Goal: Use online tool/utility: Utilize a website feature to perform a specific function

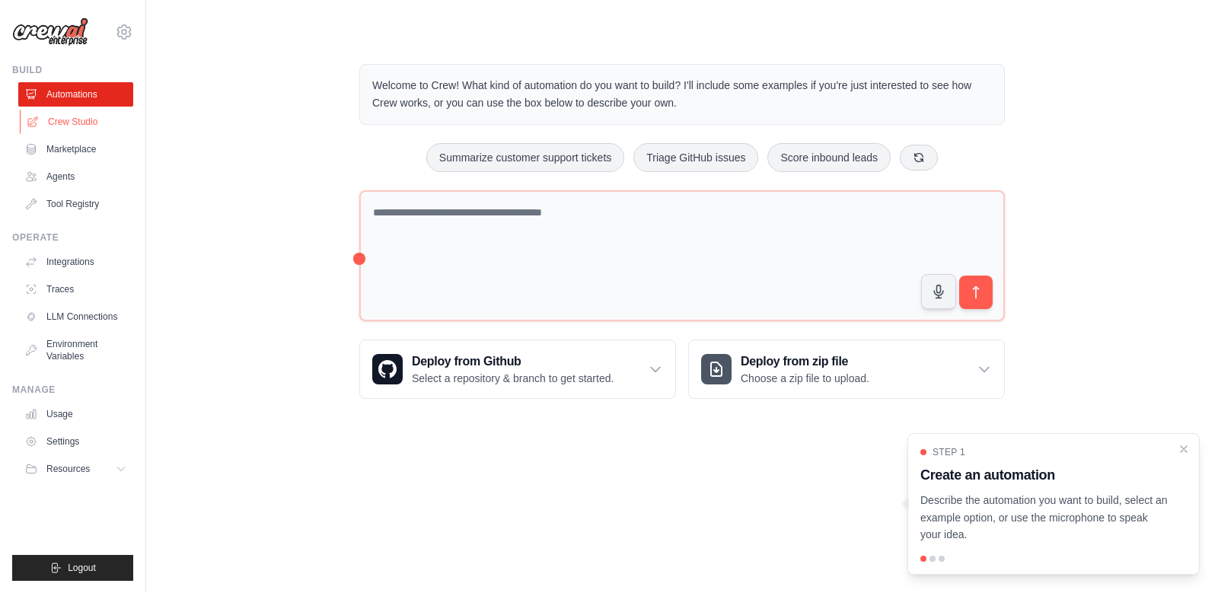
click at [67, 123] on link "Crew Studio" at bounding box center [77, 122] width 115 height 24
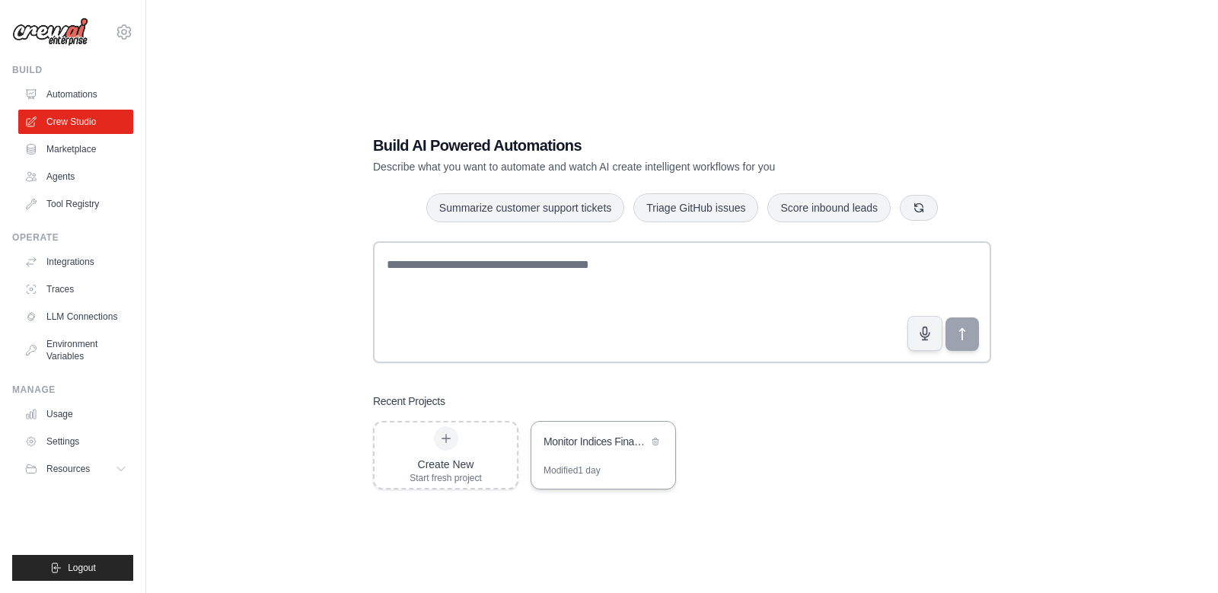
click at [590, 447] on div "Monitor Indices Financeiros Globais" at bounding box center [596, 441] width 104 height 15
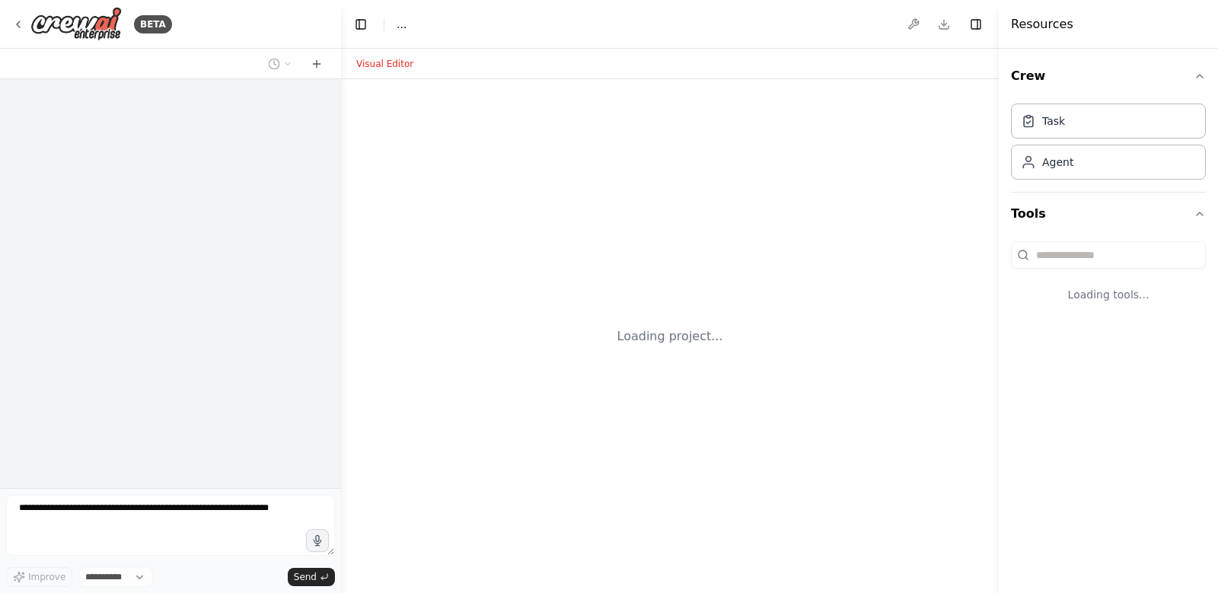
select select "****"
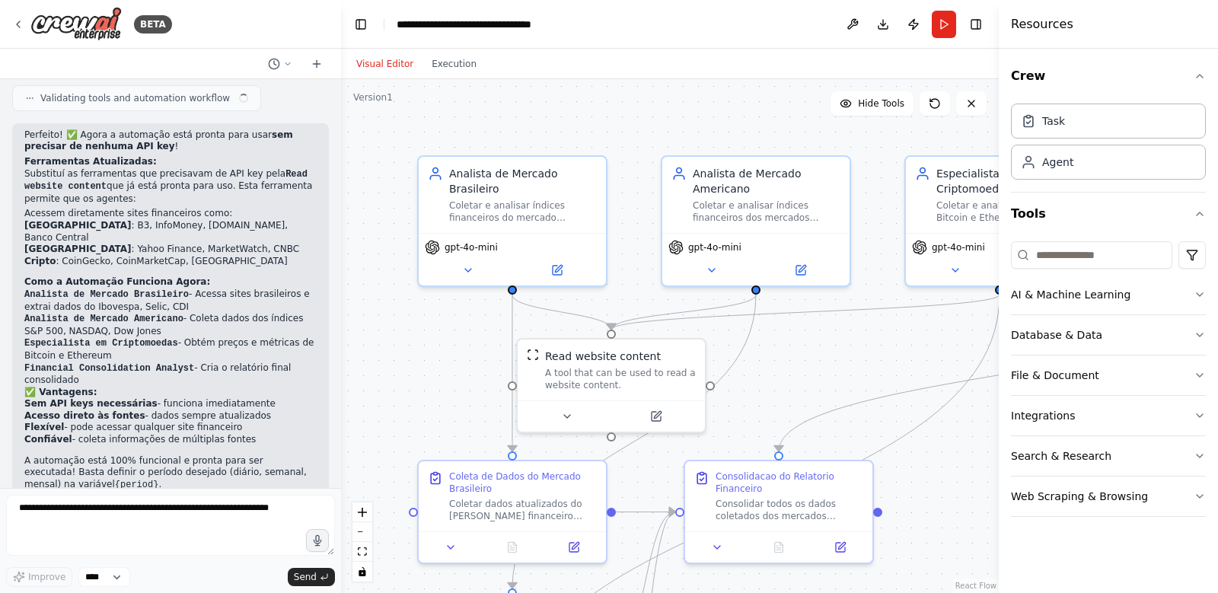
scroll to position [2407, 0]
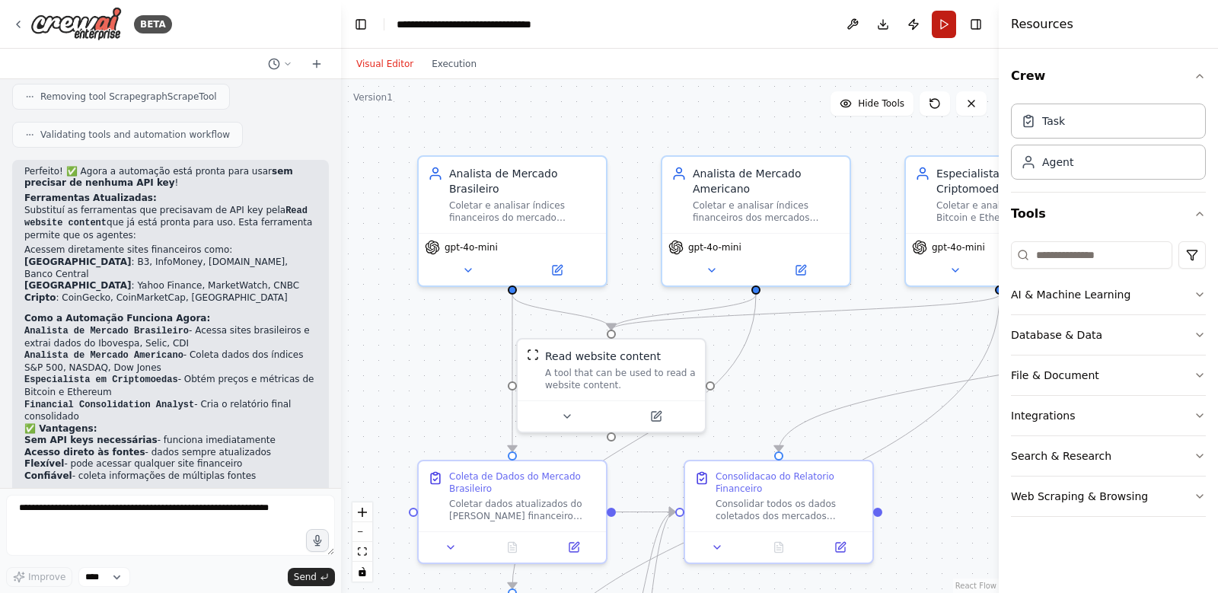
click at [953, 20] on button "Run" at bounding box center [944, 24] width 24 height 27
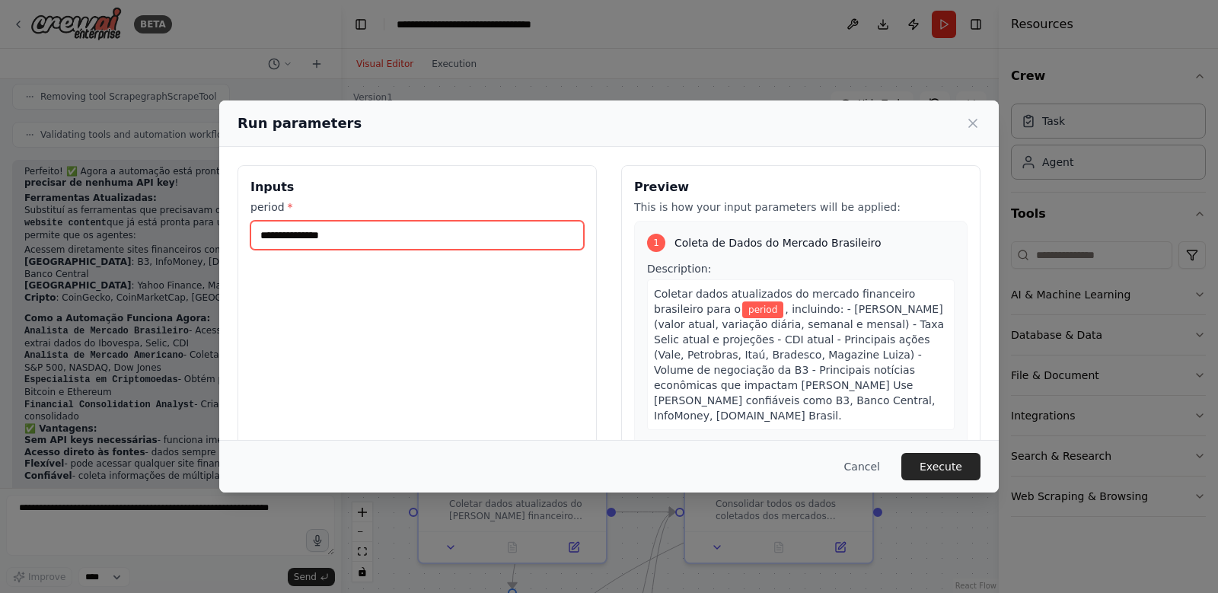
click at [415, 229] on input "period *" at bounding box center [416, 235] width 333 height 29
click at [855, 461] on button "Cancel" at bounding box center [862, 466] width 60 height 27
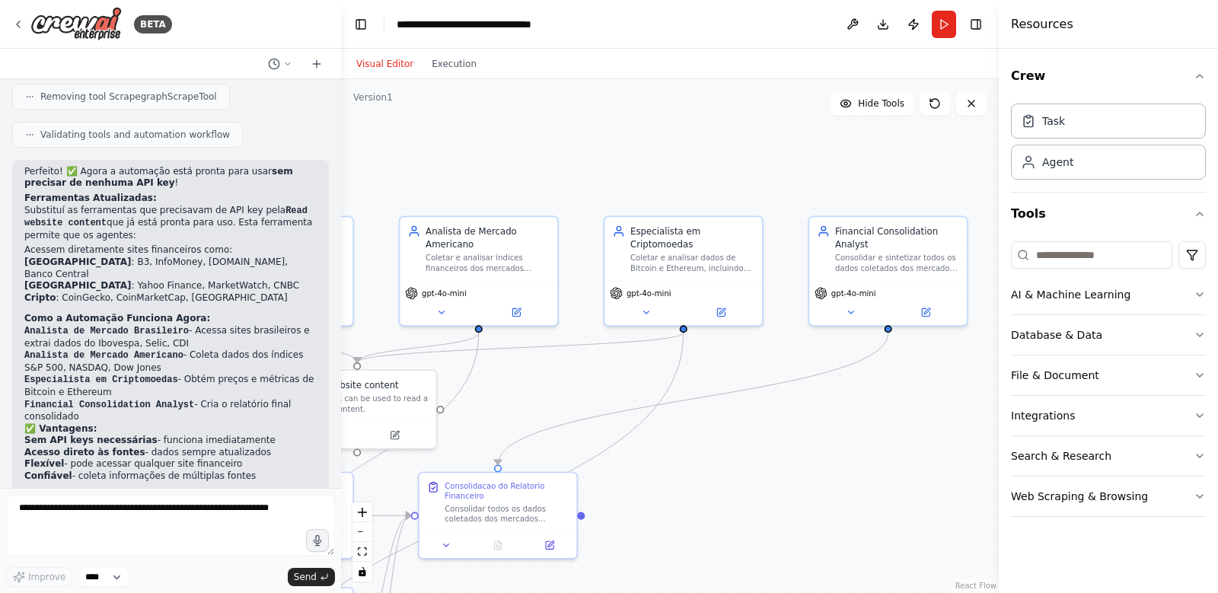
drag, startPoint x: 827, startPoint y: 387, endPoint x: 537, endPoint y: 407, distance: 290.0
click at [537, 408] on div ".deletable-edge-delete-btn { width: 20px; height: 20px; border: 0px solid #ffff…" at bounding box center [670, 336] width 658 height 514
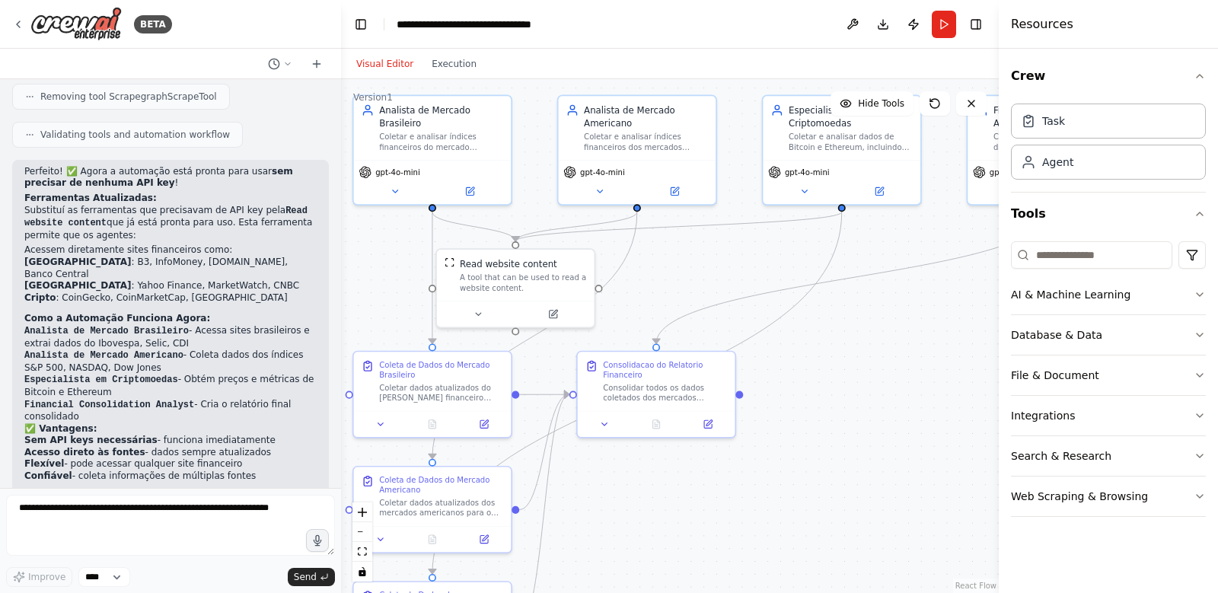
drag, startPoint x: 730, startPoint y: 498, endPoint x: 888, endPoint y: 377, distance: 198.7
click at [888, 377] on div ".deletable-edge-delete-btn { width: 20px; height: 20px; border: 0px solid #ffff…" at bounding box center [670, 336] width 658 height 514
click at [943, 22] on button "Run" at bounding box center [944, 24] width 24 height 27
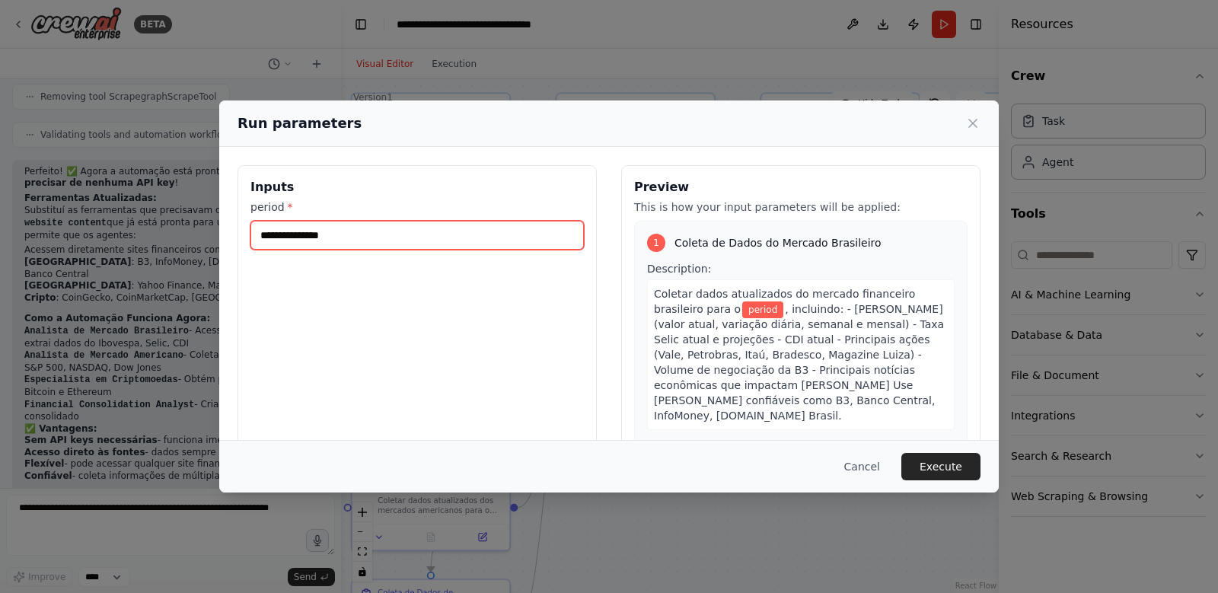
click at [501, 228] on input "period *" at bounding box center [416, 235] width 333 height 29
type input "*"
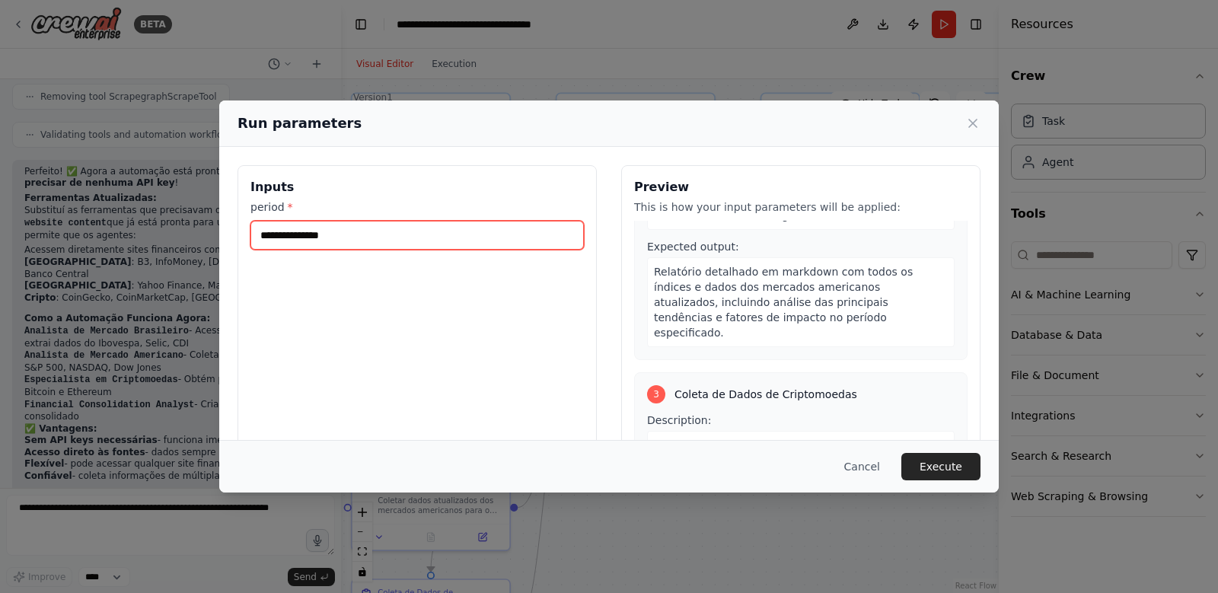
scroll to position [553, 0]
click at [284, 233] on input "**********" at bounding box center [416, 235] width 333 height 29
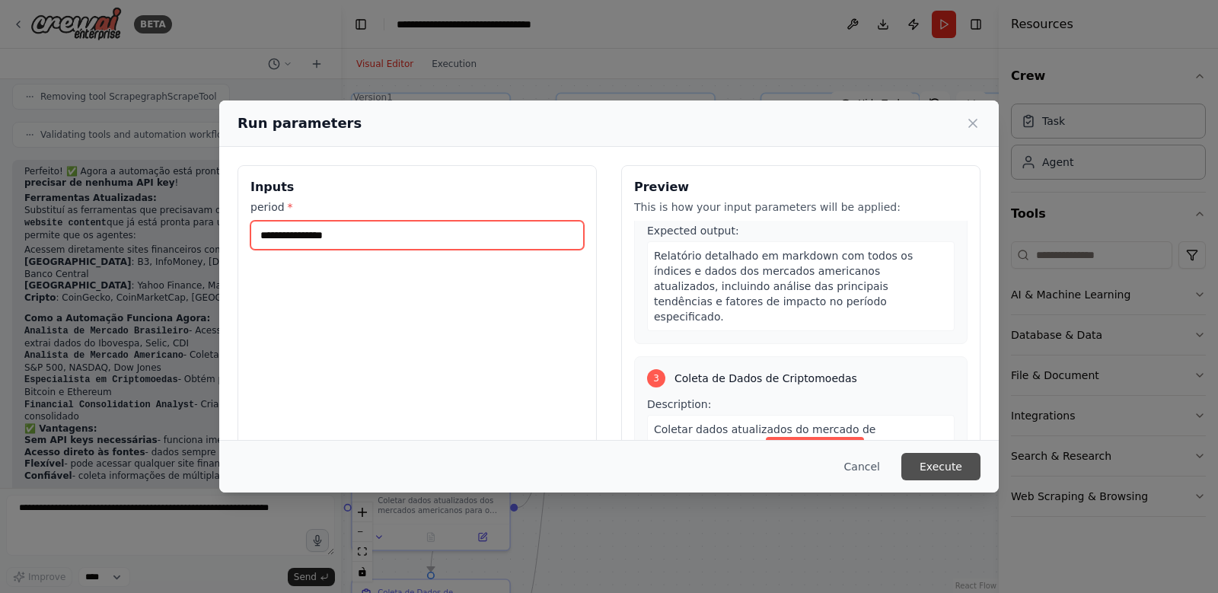
type input "**********"
click at [955, 458] on button "Execute" at bounding box center [940, 466] width 79 height 27
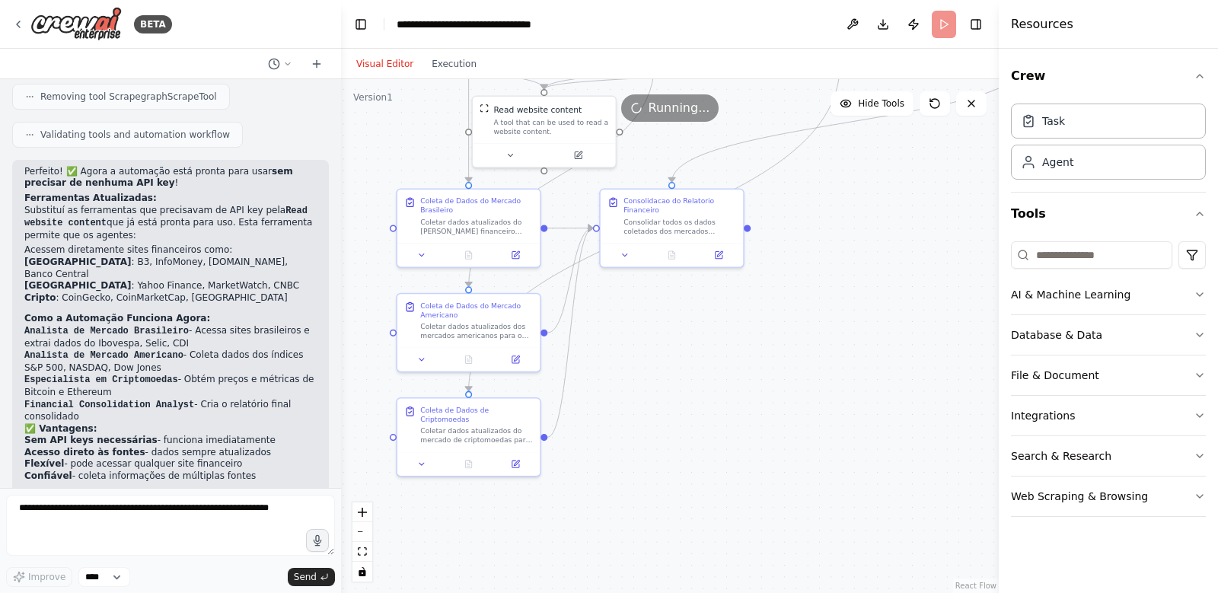
drag, startPoint x: 823, startPoint y: 402, endPoint x: 821, endPoint y: 244, distance: 157.6
click at [821, 244] on div ".deletable-edge-delete-btn { width: 20px; height: 20px; border: 0px solid #ffff…" at bounding box center [670, 336] width 658 height 514
click at [453, 71] on button "Execution" at bounding box center [454, 64] width 63 height 18
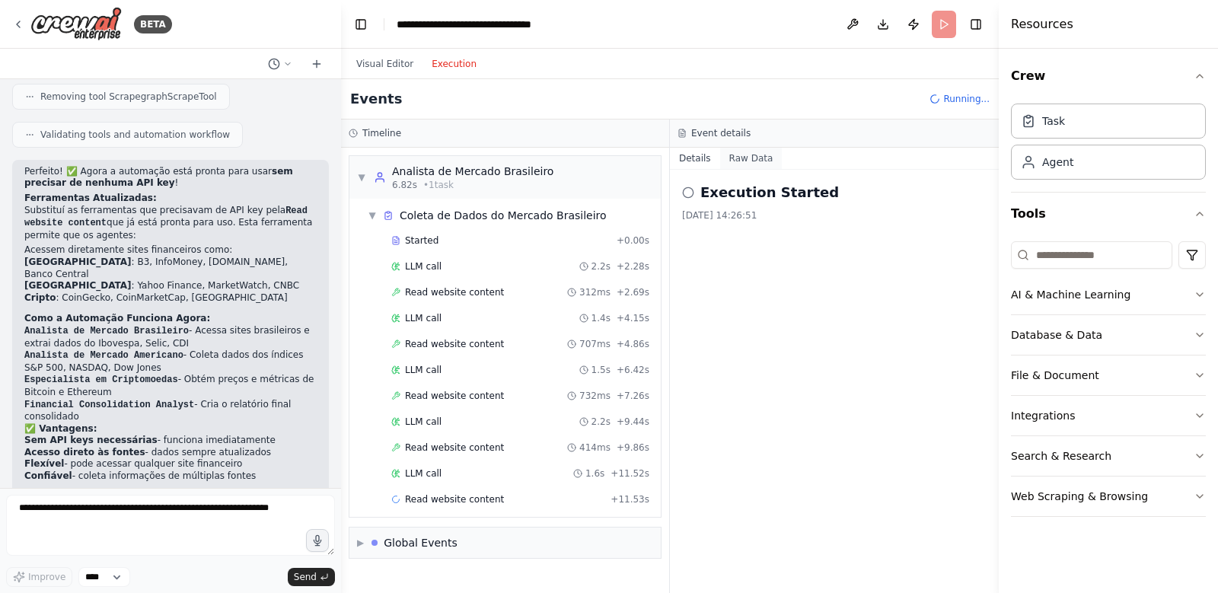
click at [742, 159] on button "Raw Data" at bounding box center [751, 158] width 62 height 21
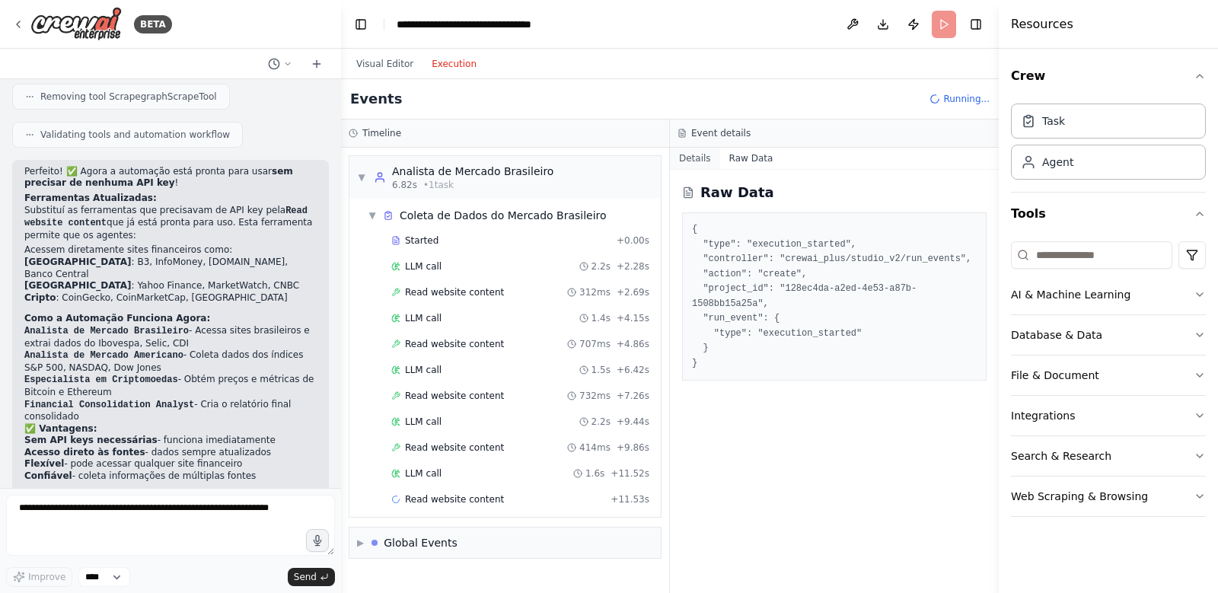
click at [702, 161] on button "Details" at bounding box center [695, 158] width 50 height 21
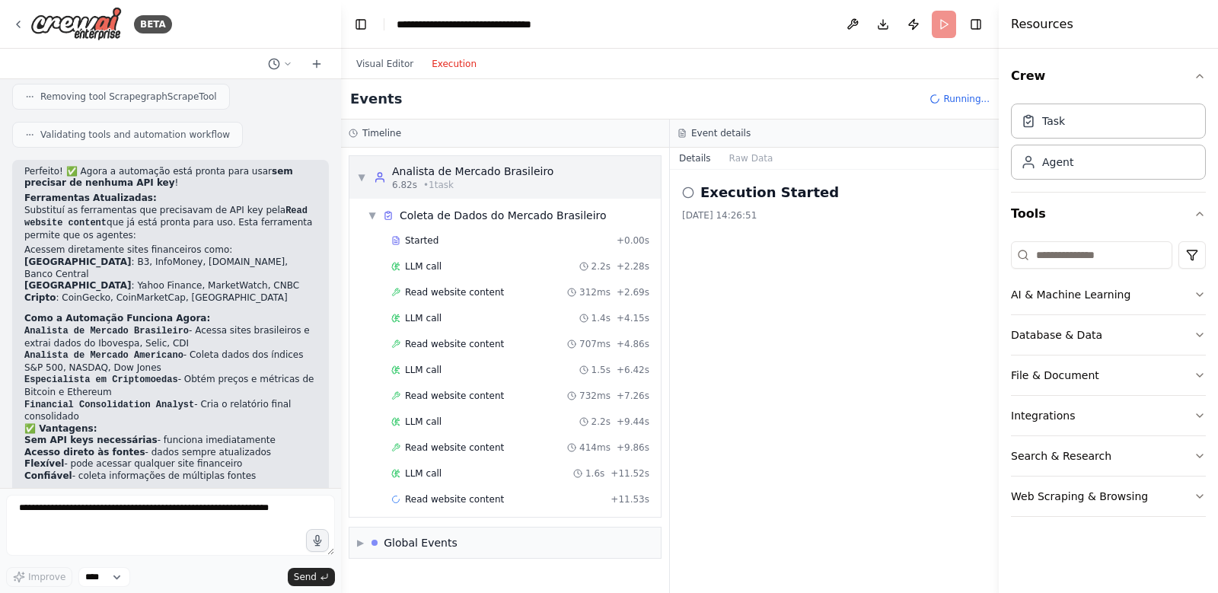
click at [361, 179] on span "▼" at bounding box center [361, 177] width 9 height 12
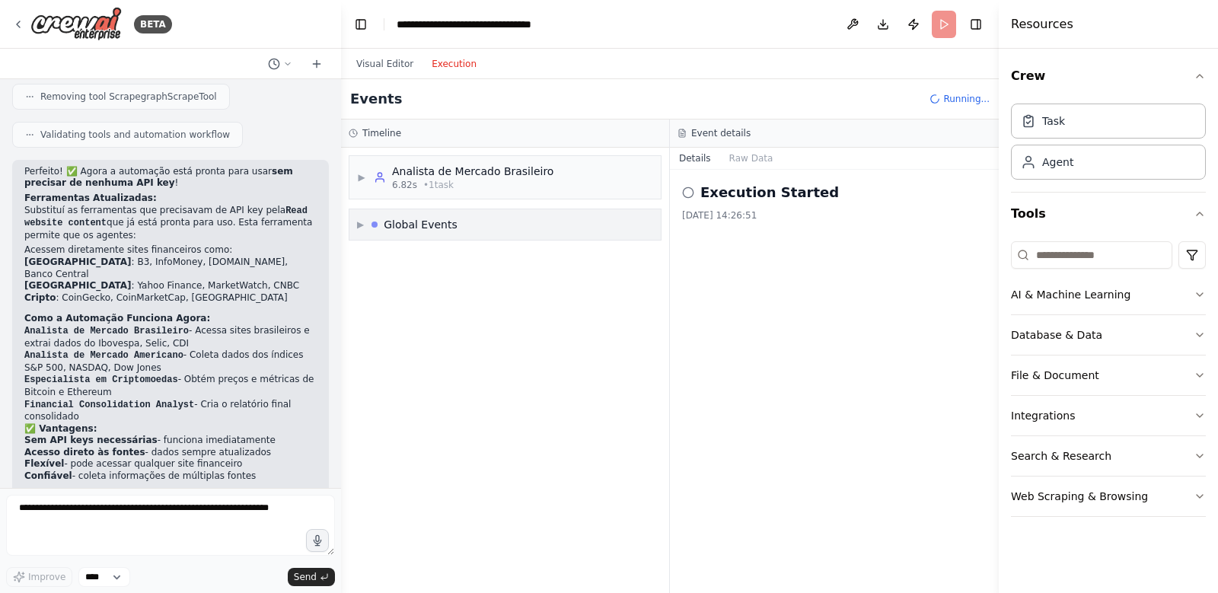
click at [354, 219] on div "▶ Global Events" at bounding box center [504, 224] width 311 height 30
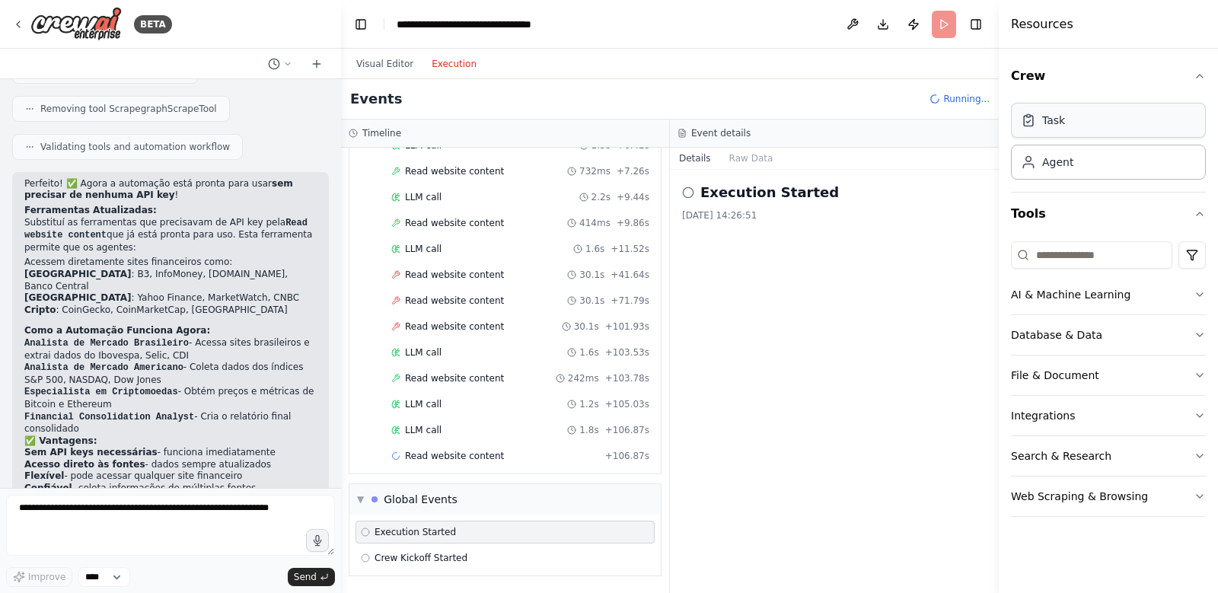
scroll to position [0, 0]
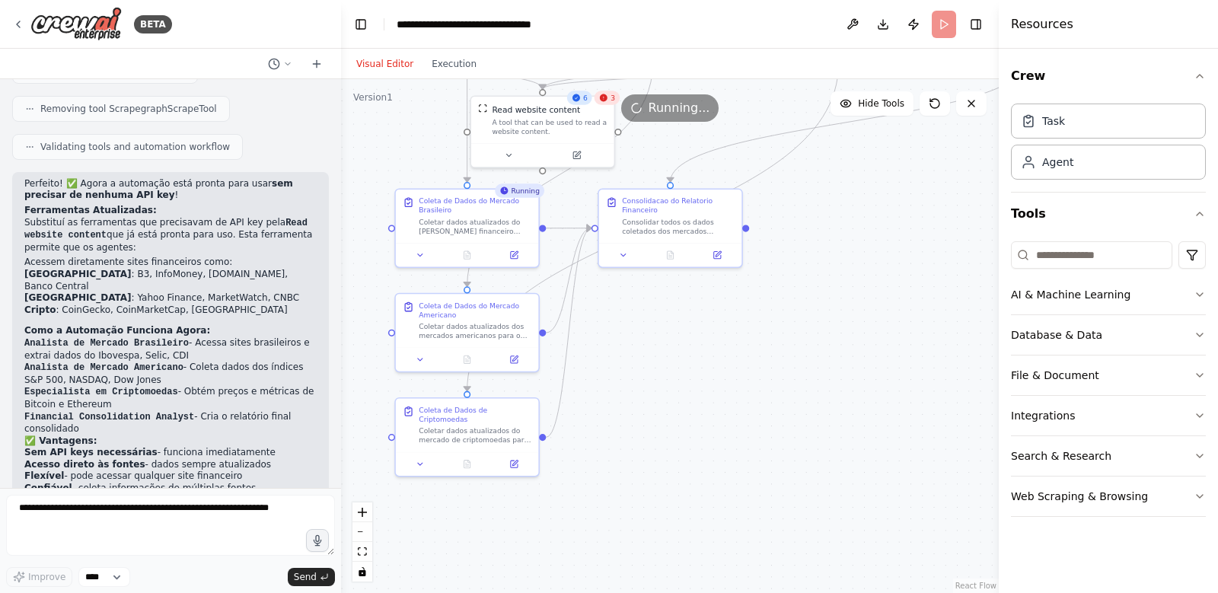
click at [392, 62] on button "Visual Editor" at bounding box center [384, 64] width 75 height 18
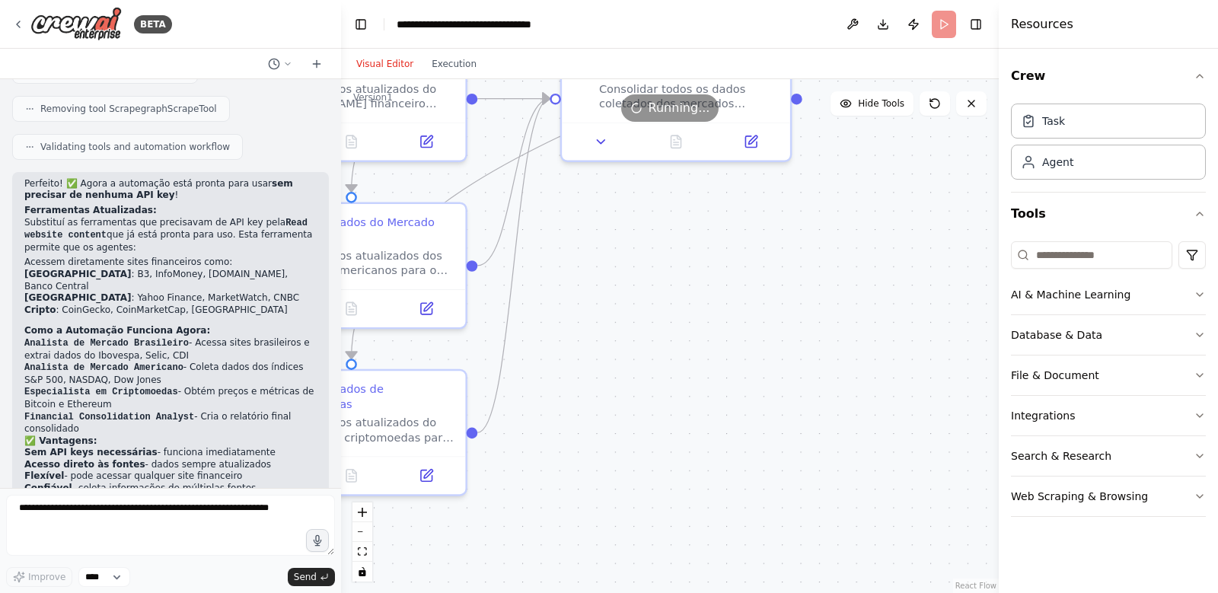
drag, startPoint x: 646, startPoint y: 249, endPoint x: 644, endPoint y: 527, distance: 277.9
click at [646, 526] on div ".deletable-edge-delete-btn { width: 20px; height: 20px; border: 0px solid #ffff…" at bounding box center [670, 336] width 658 height 514
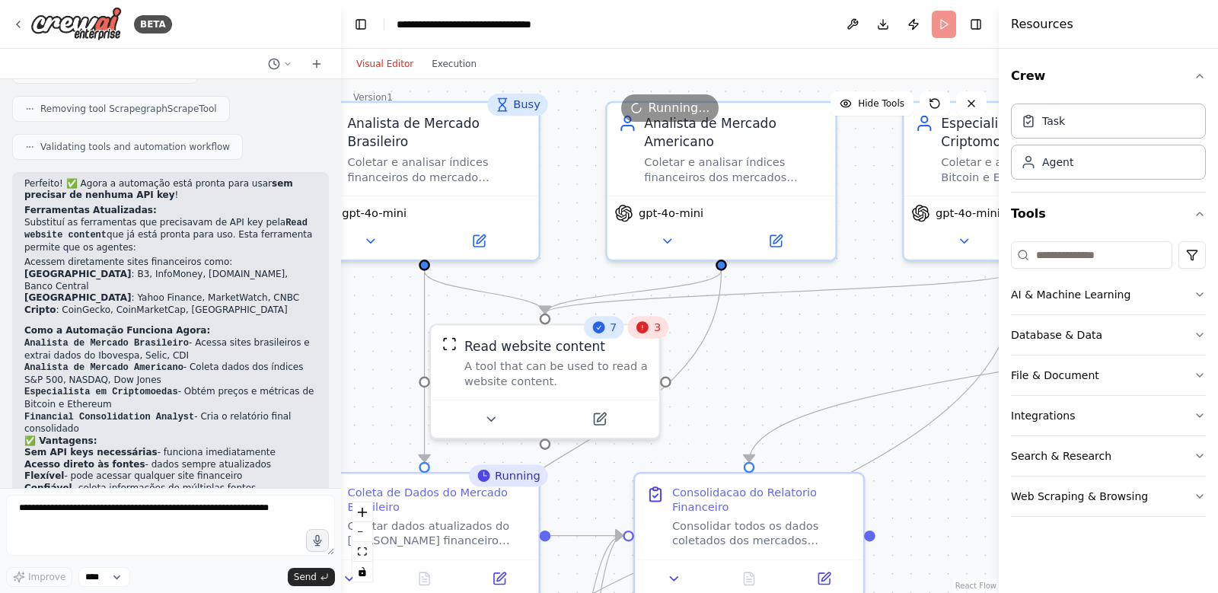
drag, startPoint x: 679, startPoint y: 215, endPoint x: 753, endPoint y: 372, distance: 173.4
click at [753, 372] on div ".deletable-edge-delete-btn { width: 20px; height: 20px; border: 0px solid #ffff…" at bounding box center [670, 336] width 658 height 514
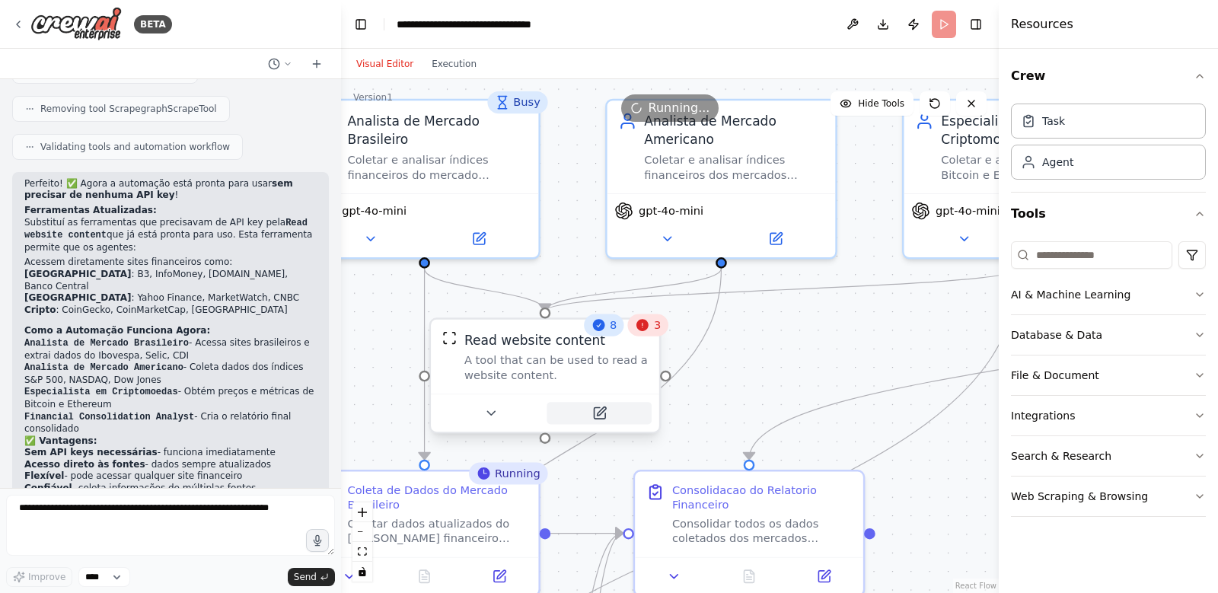
click at [601, 413] on icon at bounding box center [601, 411] width 8 height 8
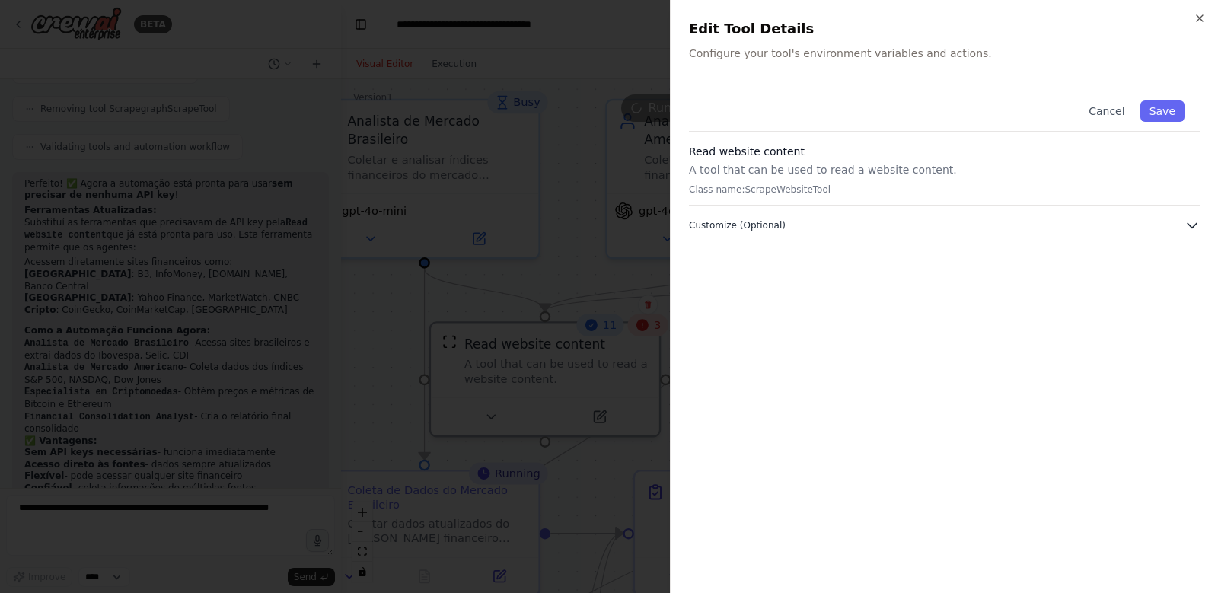
click at [1191, 225] on icon "button" at bounding box center [1192, 225] width 15 height 15
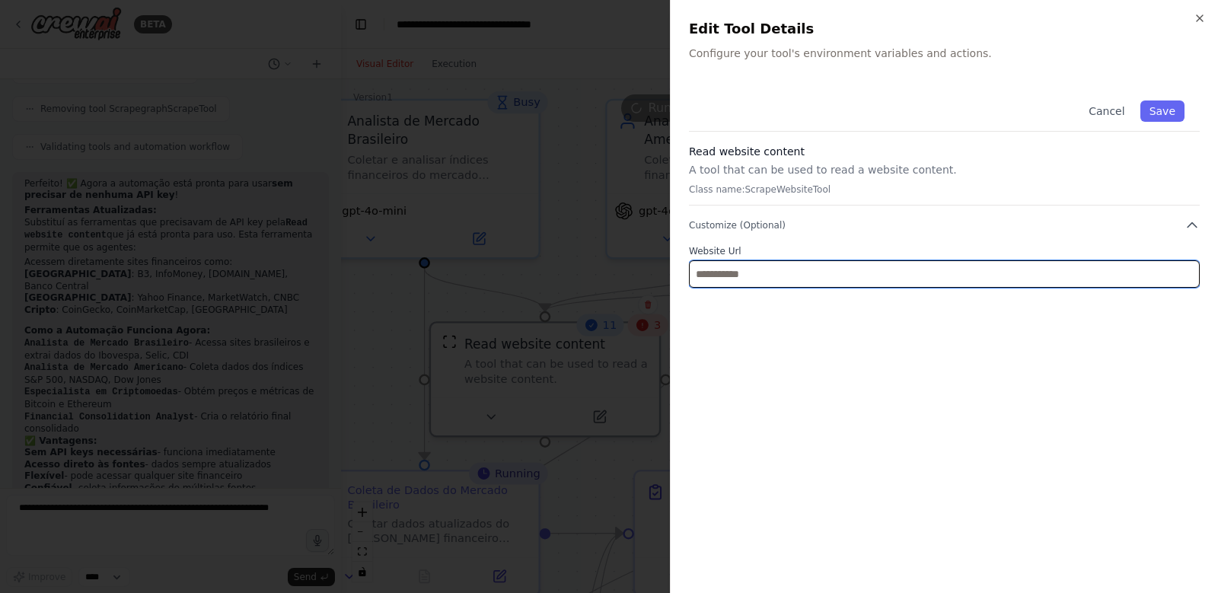
click at [857, 278] on input "text" at bounding box center [944, 273] width 511 height 27
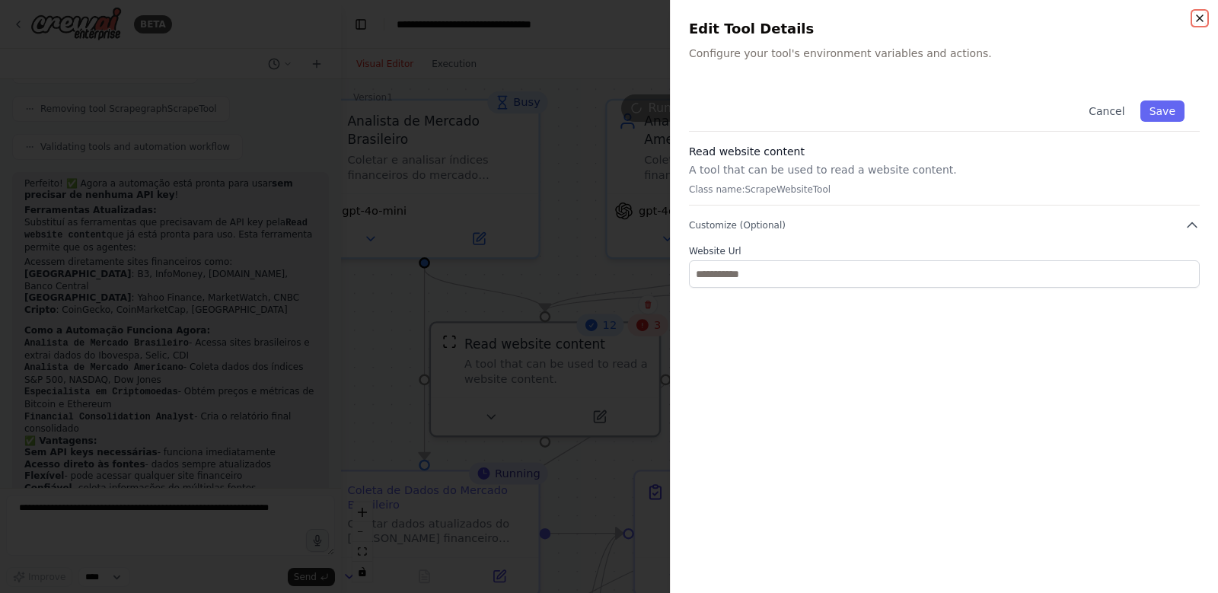
click at [1201, 18] on icon "button" at bounding box center [1200, 18] width 6 height 6
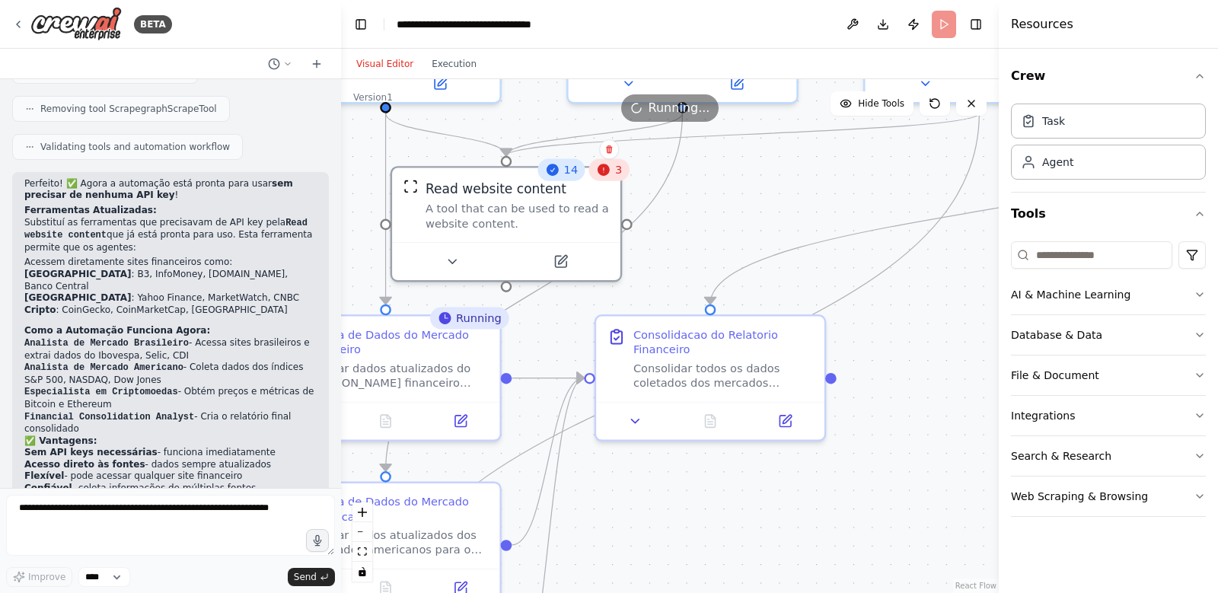
drag, startPoint x: 780, startPoint y: 379, endPoint x: 741, endPoint y: 225, distance: 159.4
click at [741, 225] on div ".deletable-edge-delete-btn { width: 20px; height: 20px; border: 0px solid #ffff…" at bounding box center [670, 336] width 658 height 514
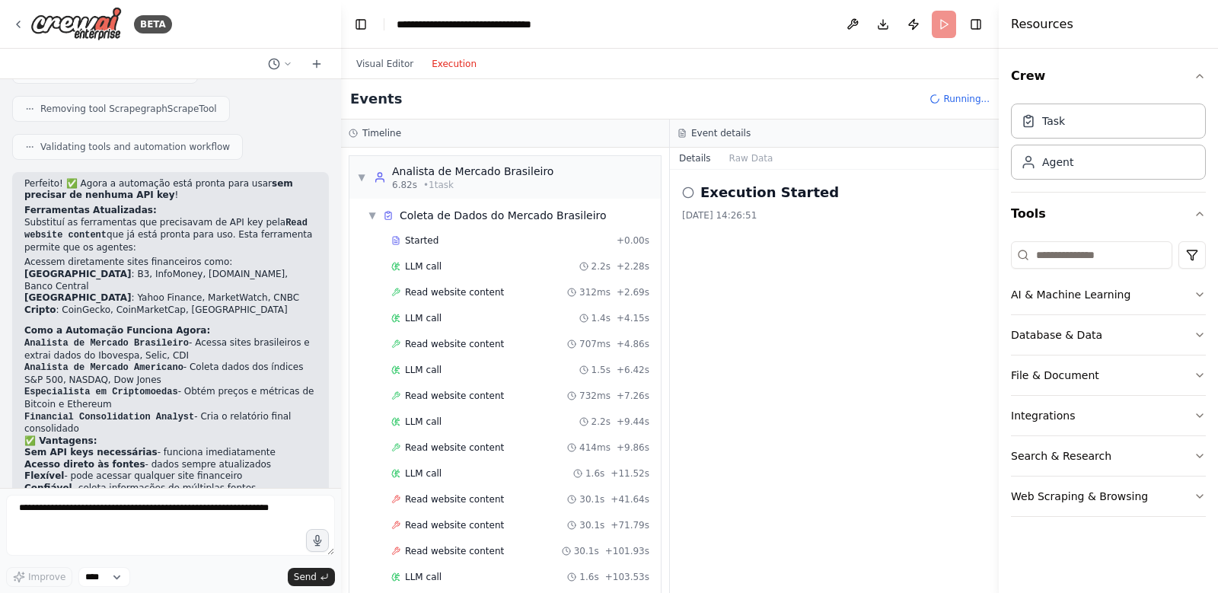
click at [451, 65] on button "Execution" at bounding box center [454, 64] width 63 height 18
click at [365, 172] on span "▼" at bounding box center [361, 177] width 9 height 12
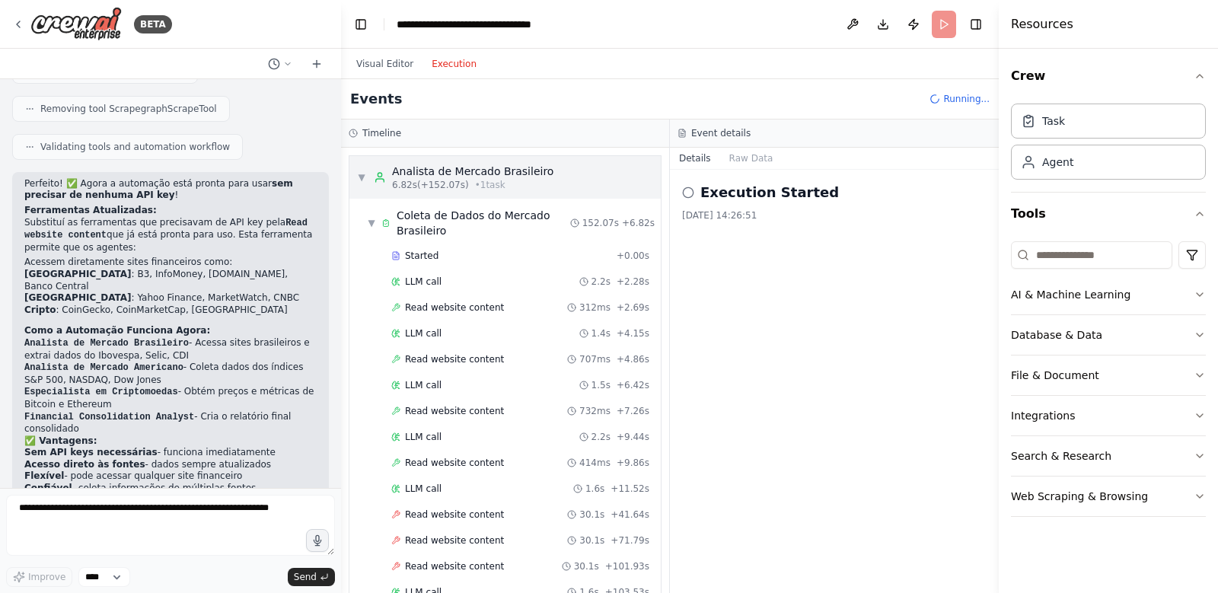
click at [365, 174] on span "▼" at bounding box center [361, 177] width 9 height 12
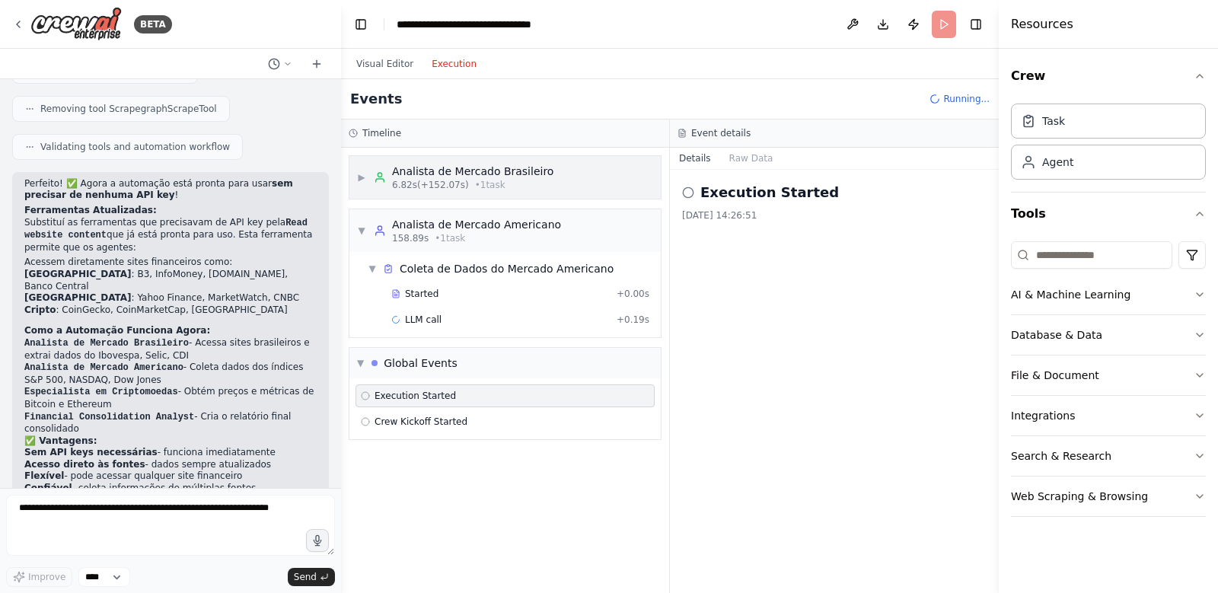
click at [365, 174] on span "▶" at bounding box center [361, 177] width 9 height 12
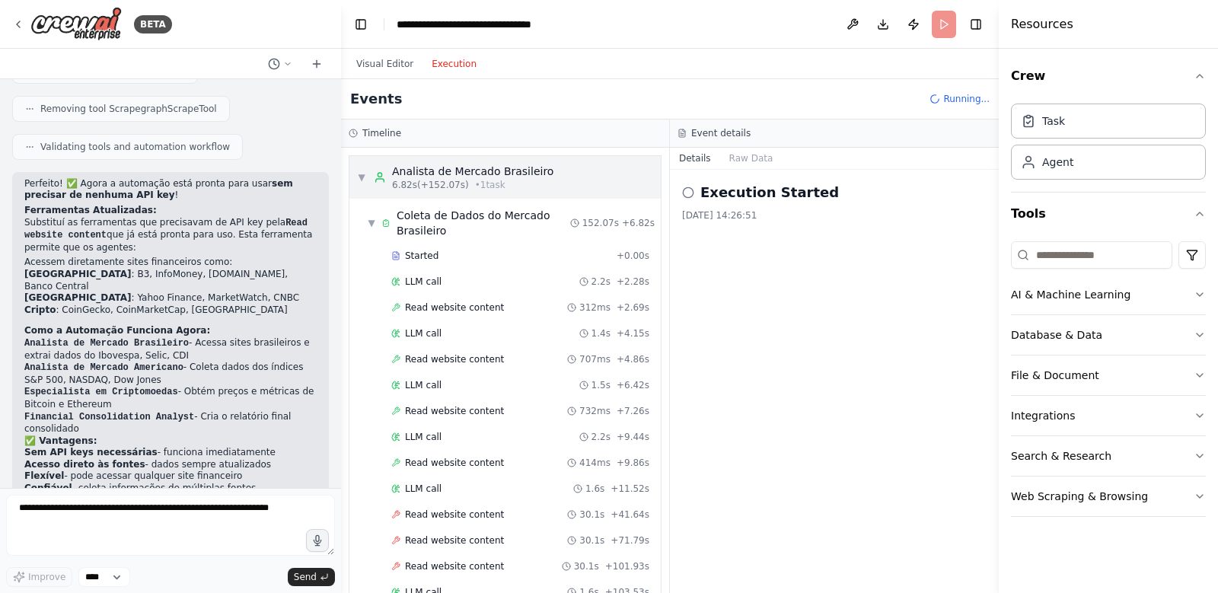
click at [365, 174] on span "▼" at bounding box center [361, 177] width 9 height 12
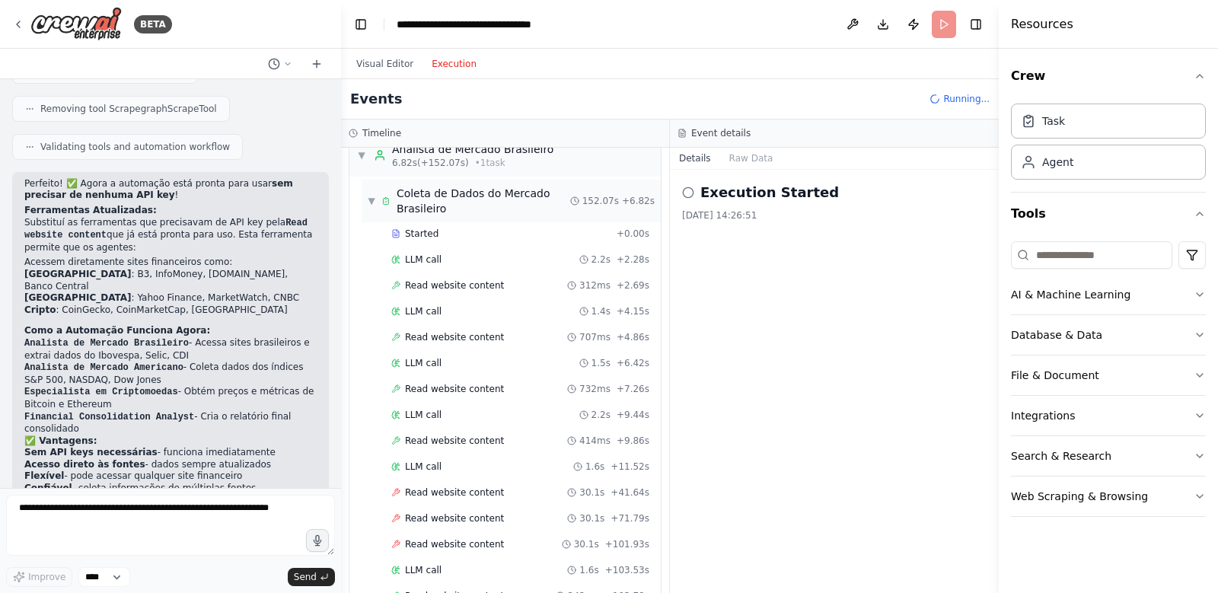
click at [373, 203] on span "▼" at bounding box center [372, 201] width 8 height 12
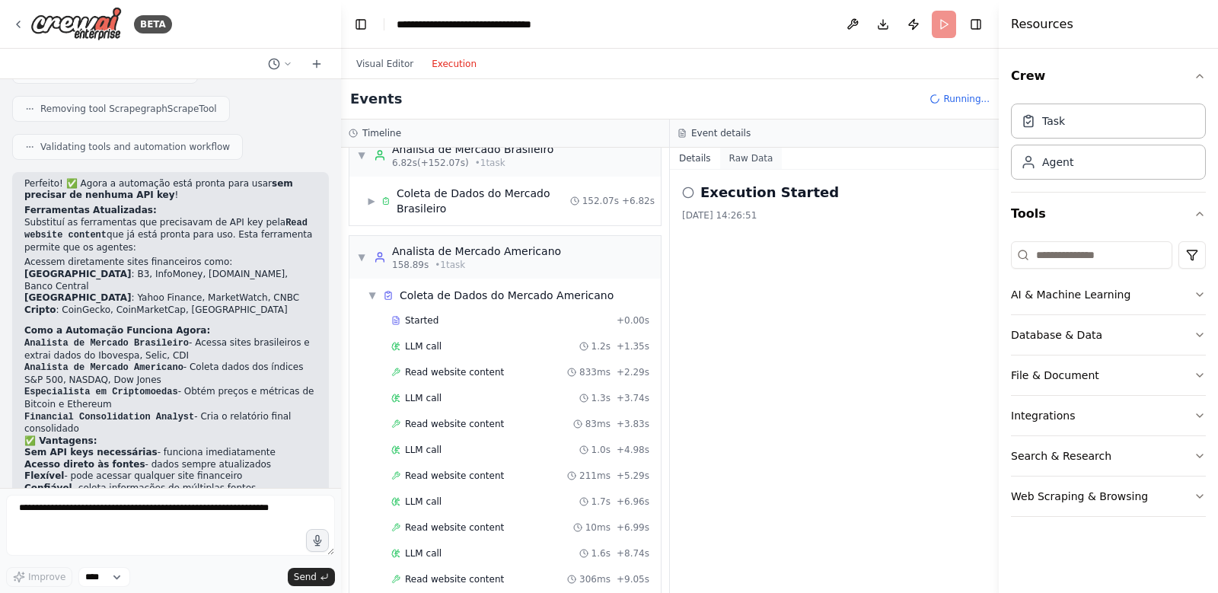
click at [738, 159] on button "Raw Data" at bounding box center [751, 158] width 62 height 21
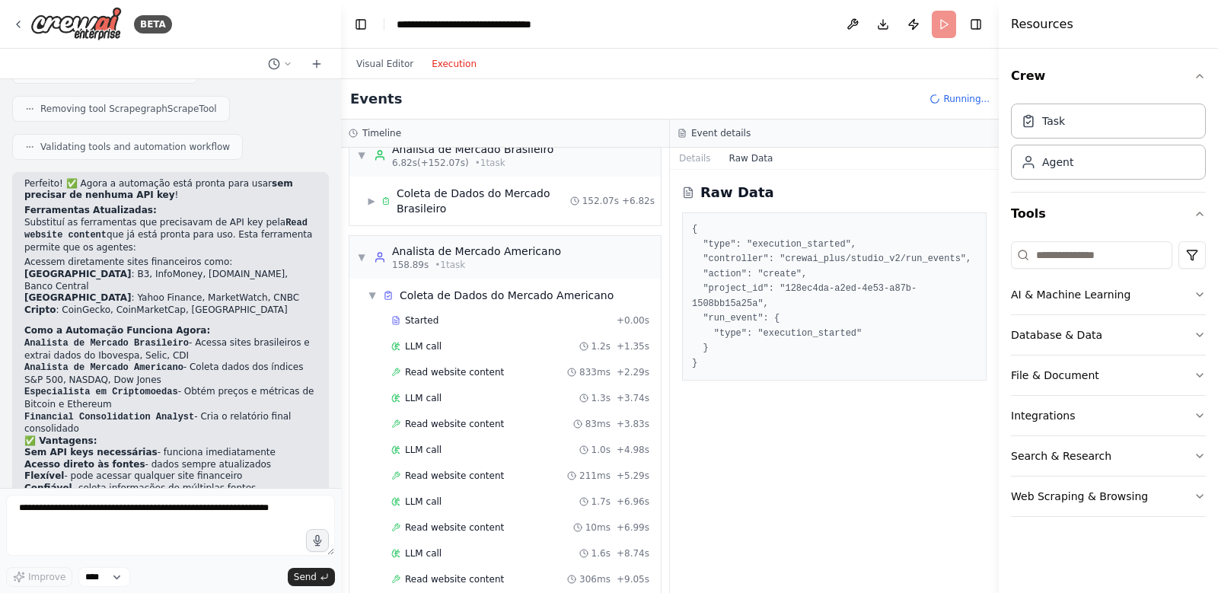
click at [723, 132] on h3 "Event details" at bounding box center [720, 133] width 59 height 12
click at [699, 159] on button "Details" at bounding box center [695, 158] width 50 height 21
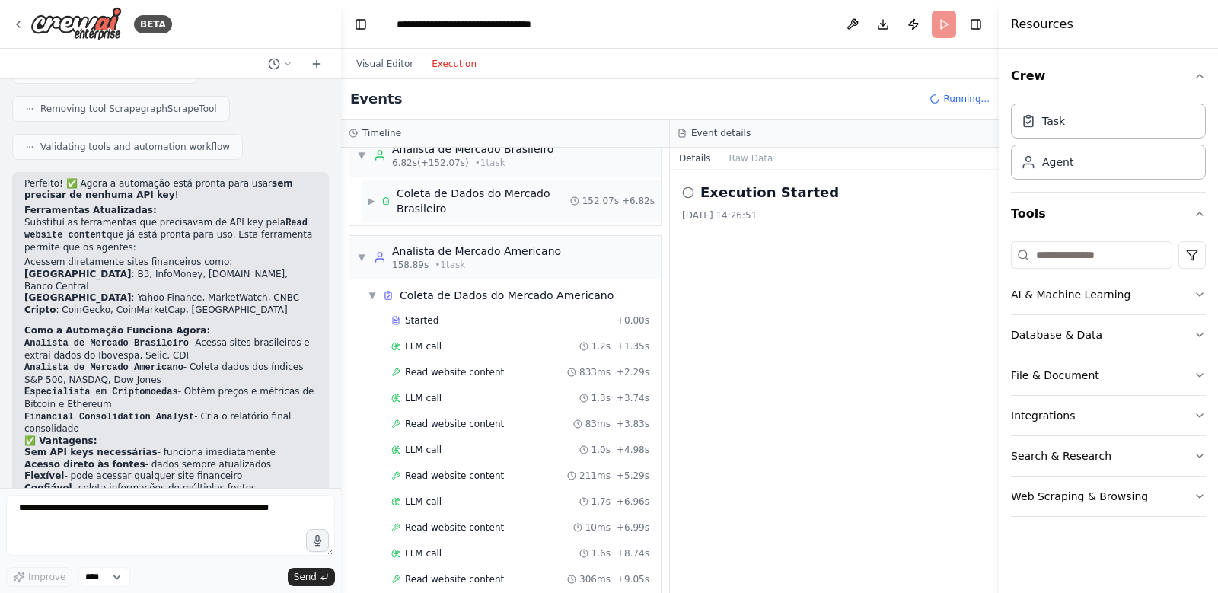
click at [374, 199] on span "▶" at bounding box center [372, 201] width 8 height 12
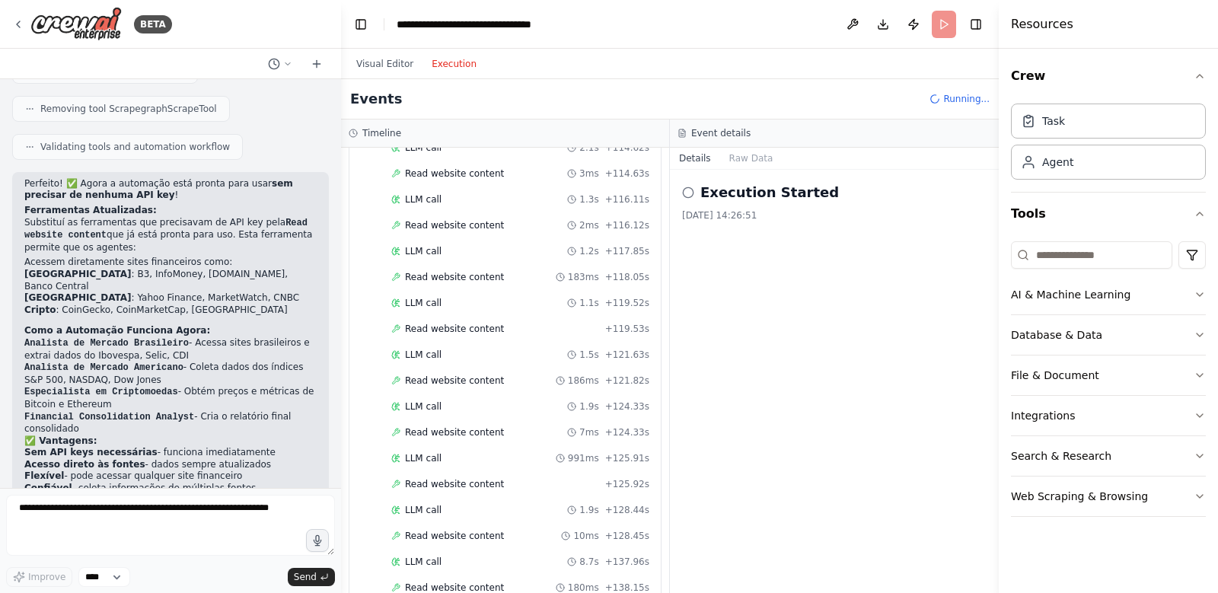
scroll to position [793, 0]
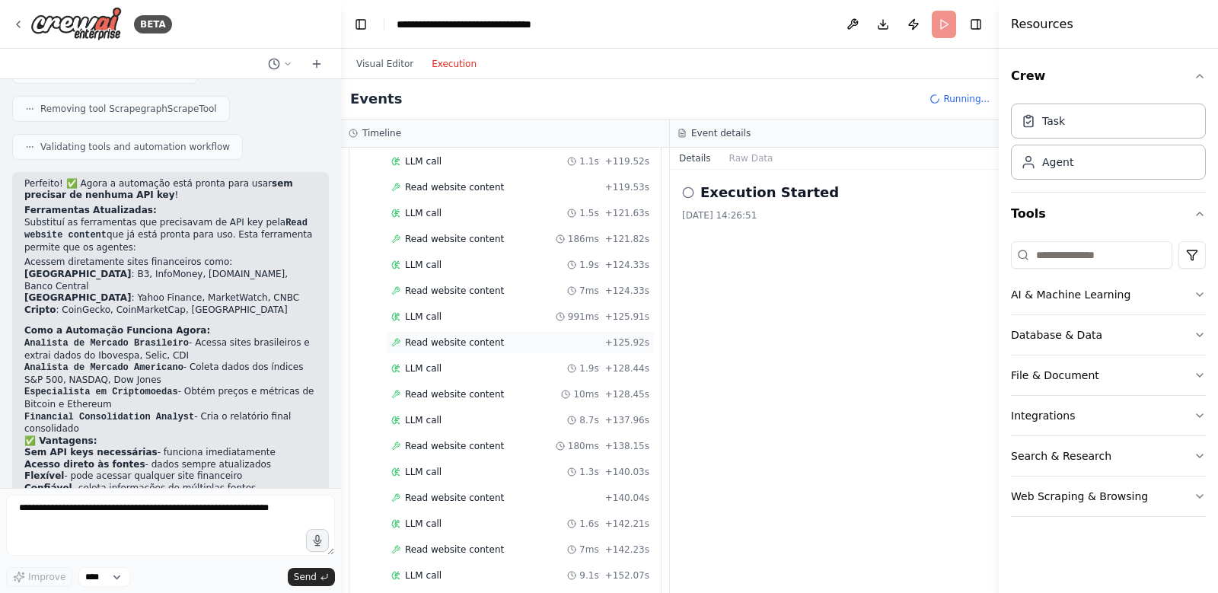
click at [483, 343] on span "Read website content" at bounding box center [454, 343] width 99 height 12
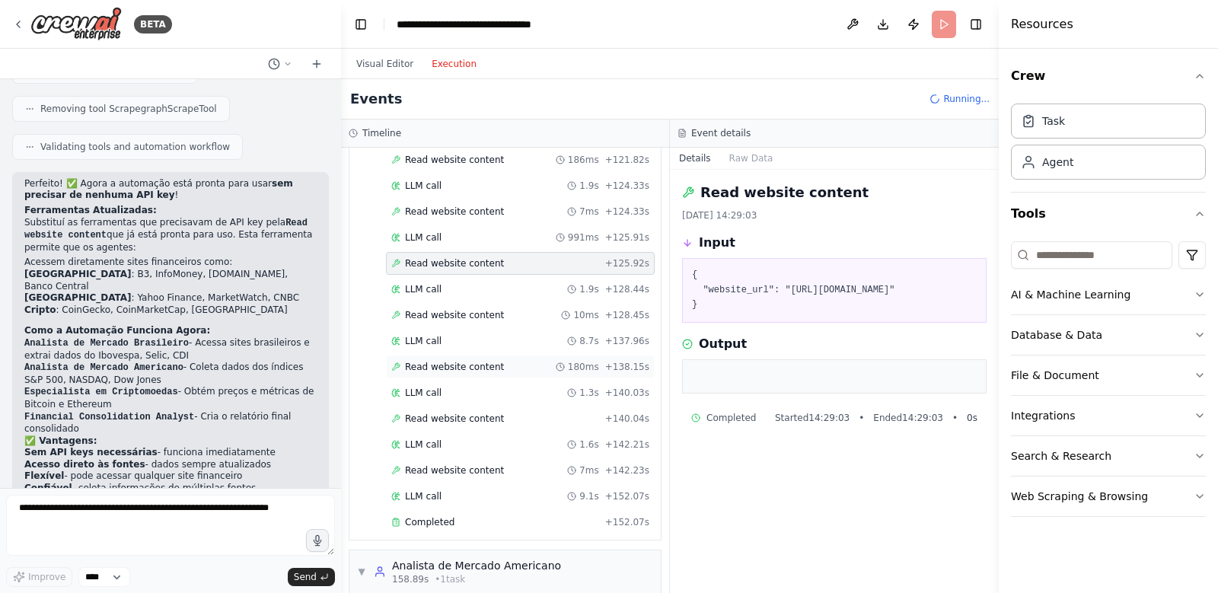
scroll to position [877, 0]
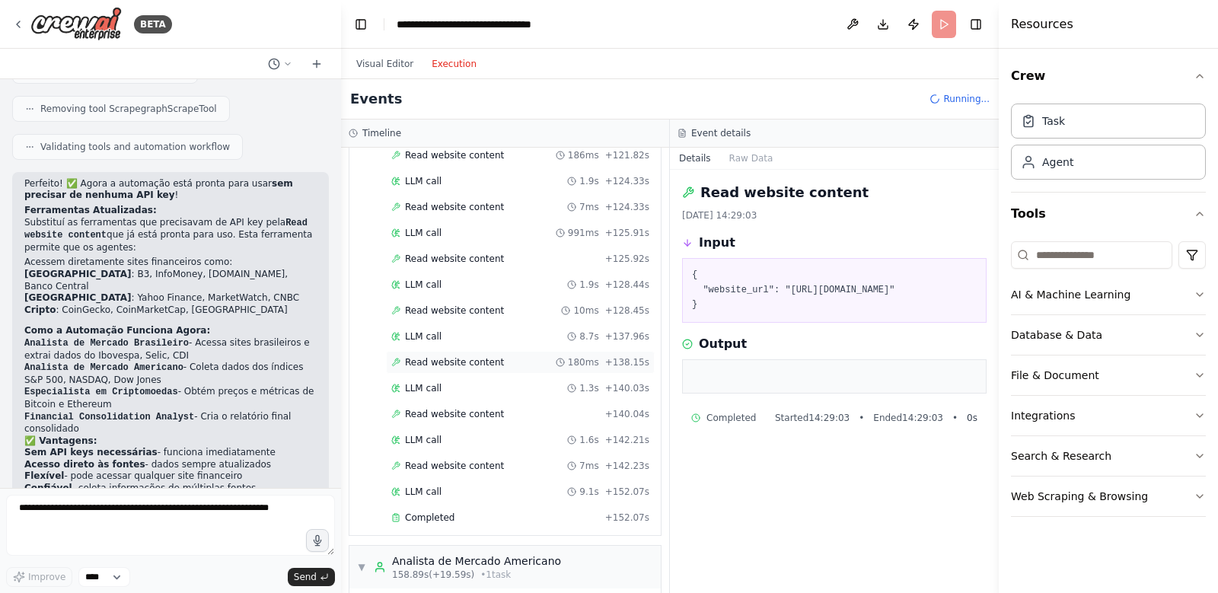
click at [451, 362] on span "Read website content" at bounding box center [454, 362] width 99 height 12
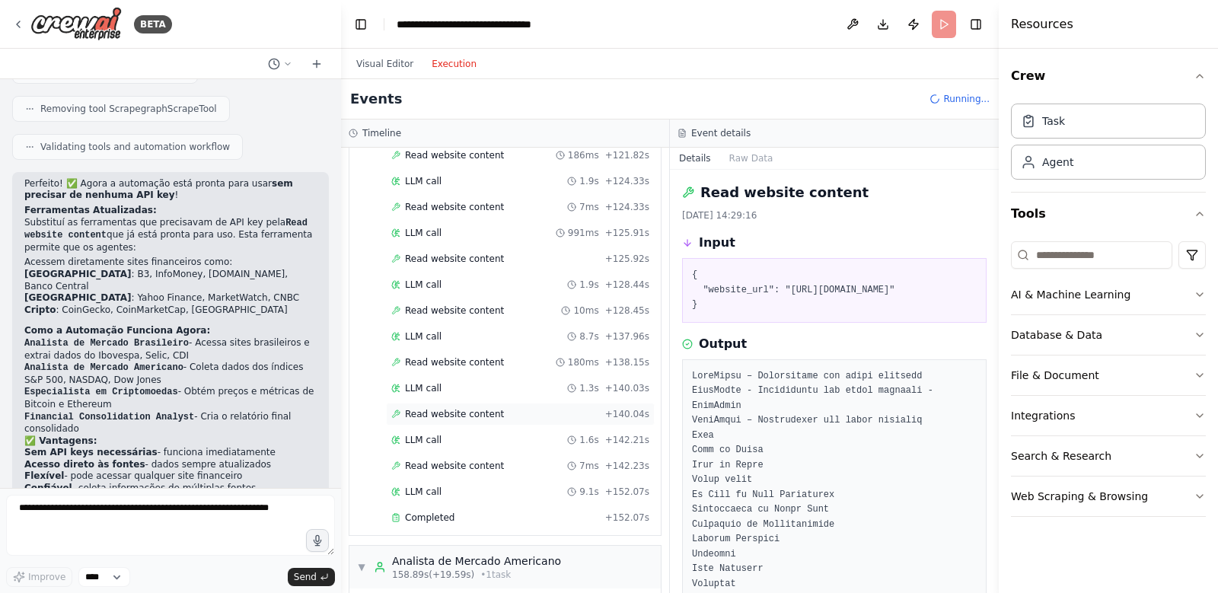
click at [458, 413] on span "Read website content" at bounding box center [454, 414] width 99 height 12
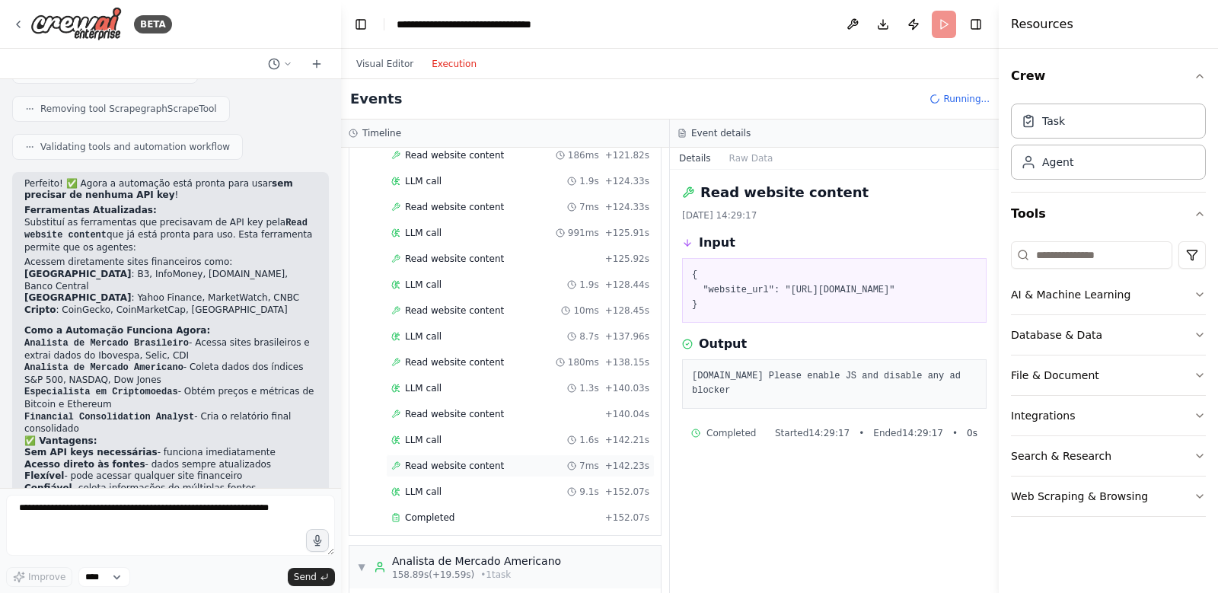
click at [462, 467] on span "Read website content" at bounding box center [454, 466] width 99 height 12
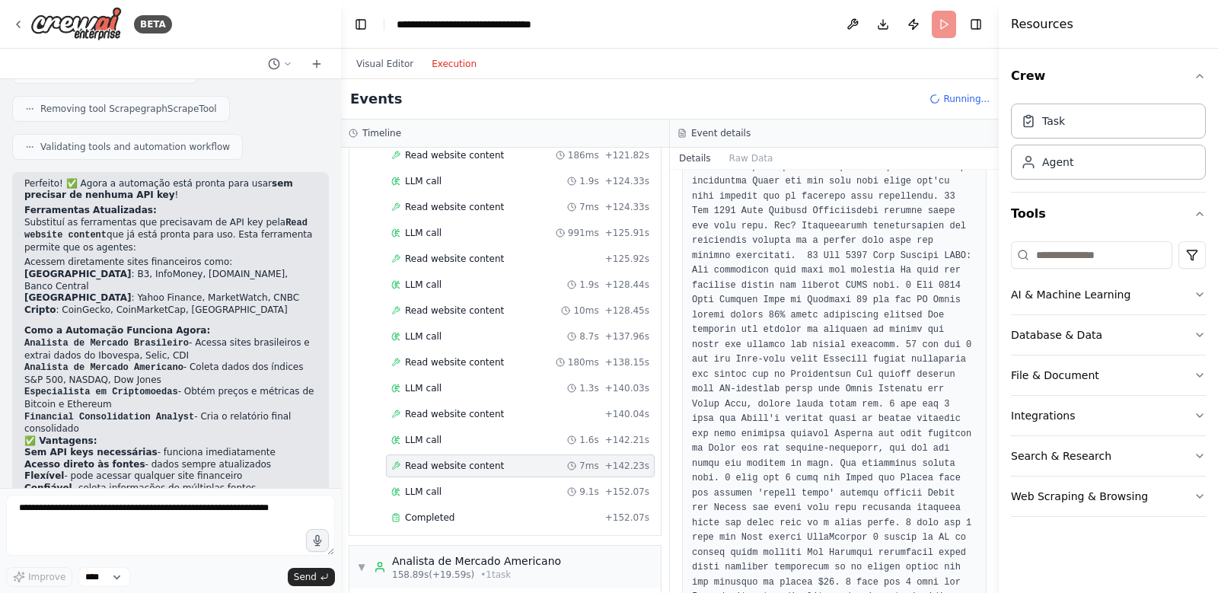
scroll to position [2320, 0]
click at [455, 416] on span "Read website content" at bounding box center [454, 414] width 99 height 12
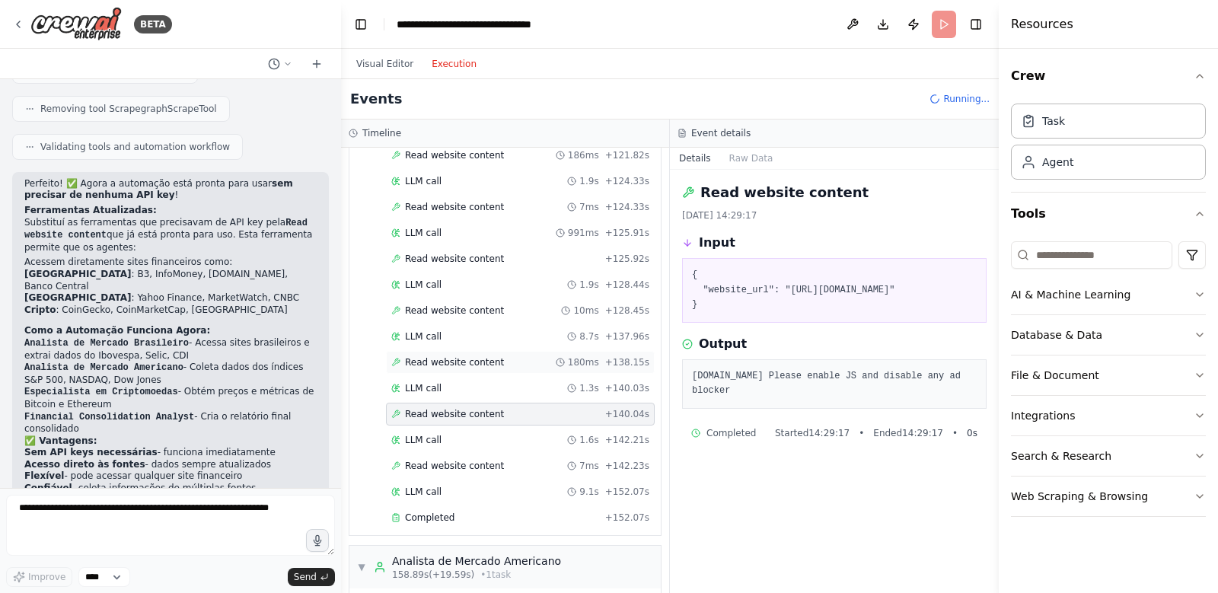
click at [466, 362] on span "Read website content" at bounding box center [454, 362] width 99 height 12
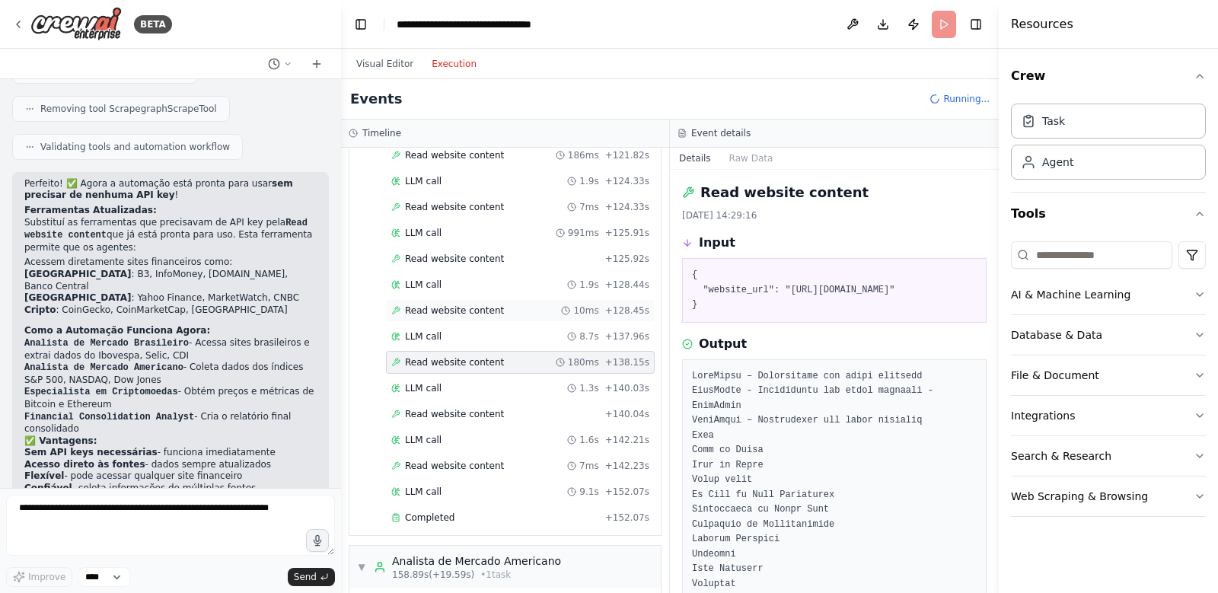
click at [474, 311] on span "Read website content" at bounding box center [454, 311] width 99 height 12
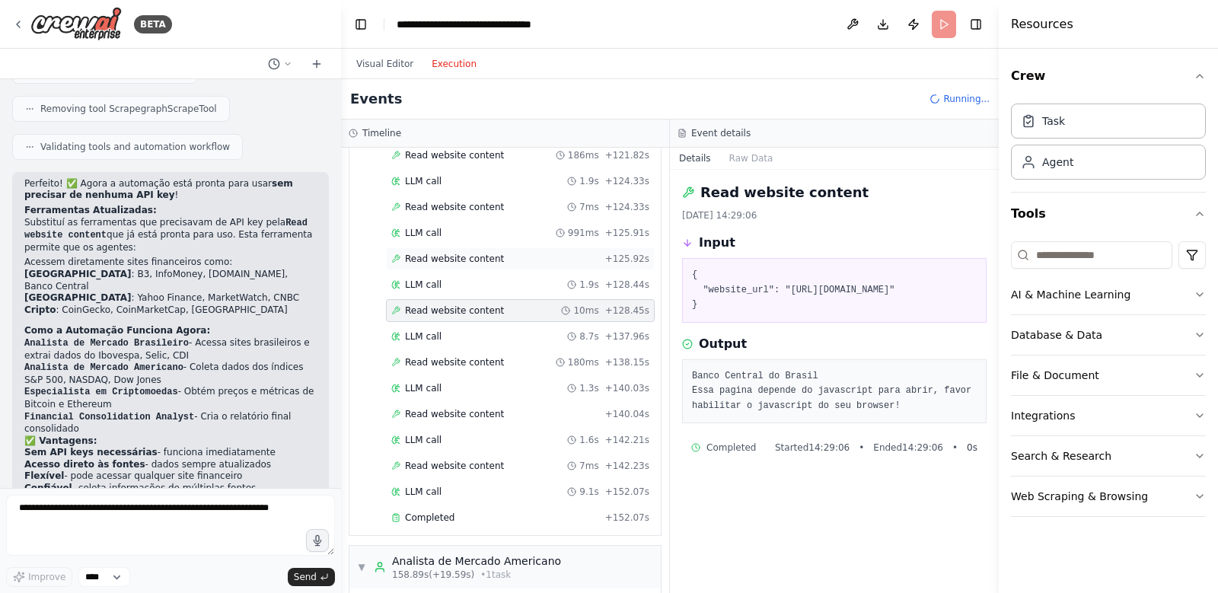
click at [473, 257] on span "Read website content" at bounding box center [454, 259] width 99 height 12
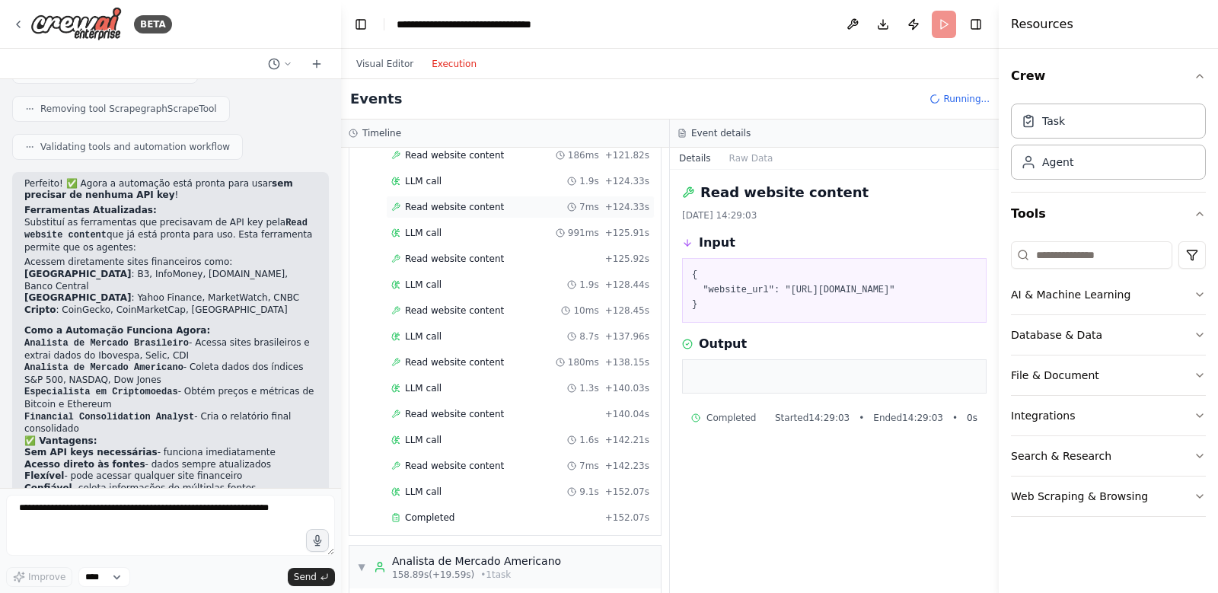
click at [473, 203] on span "Read website content" at bounding box center [454, 207] width 99 height 12
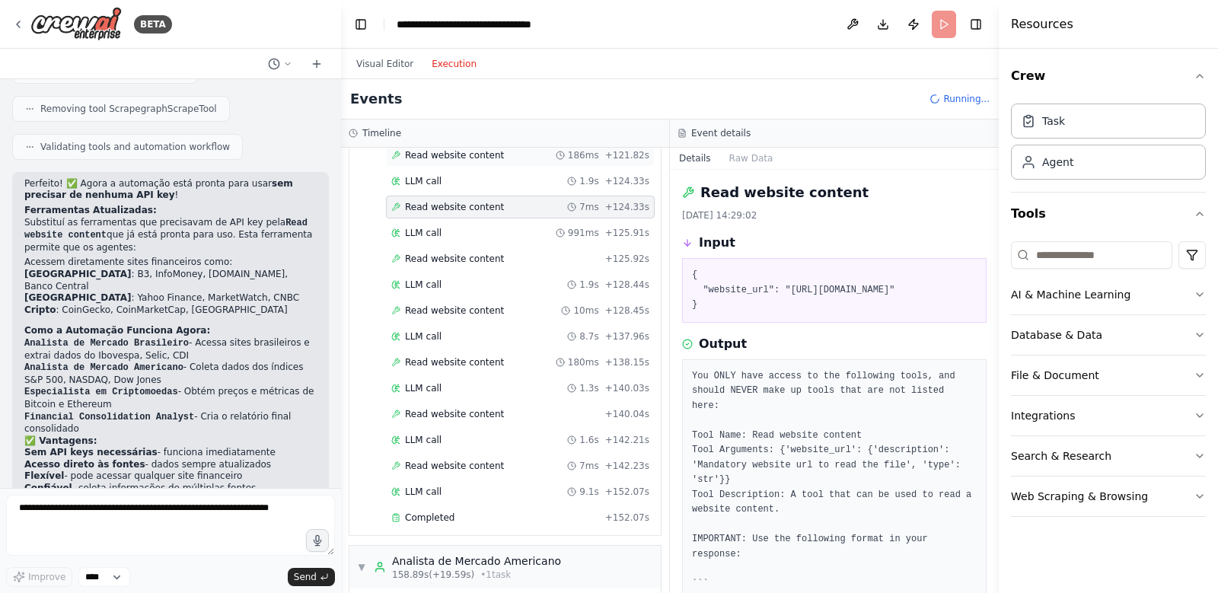
click at [472, 159] on span "Read website content" at bounding box center [454, 155] width 99 height 12
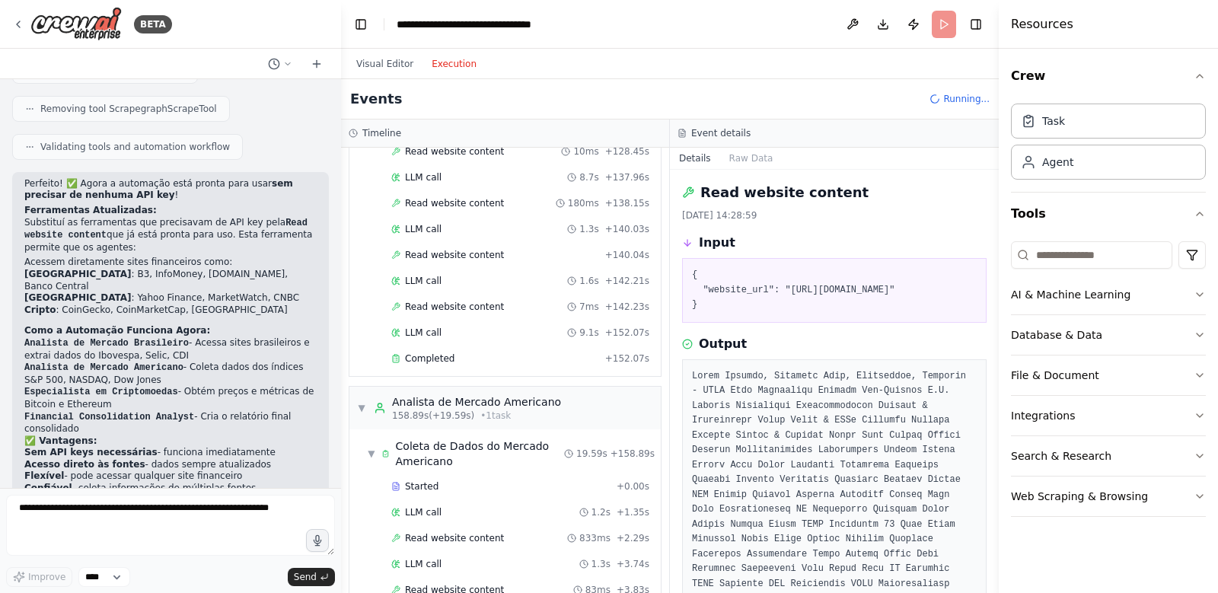
scroll to position [1150, 0]
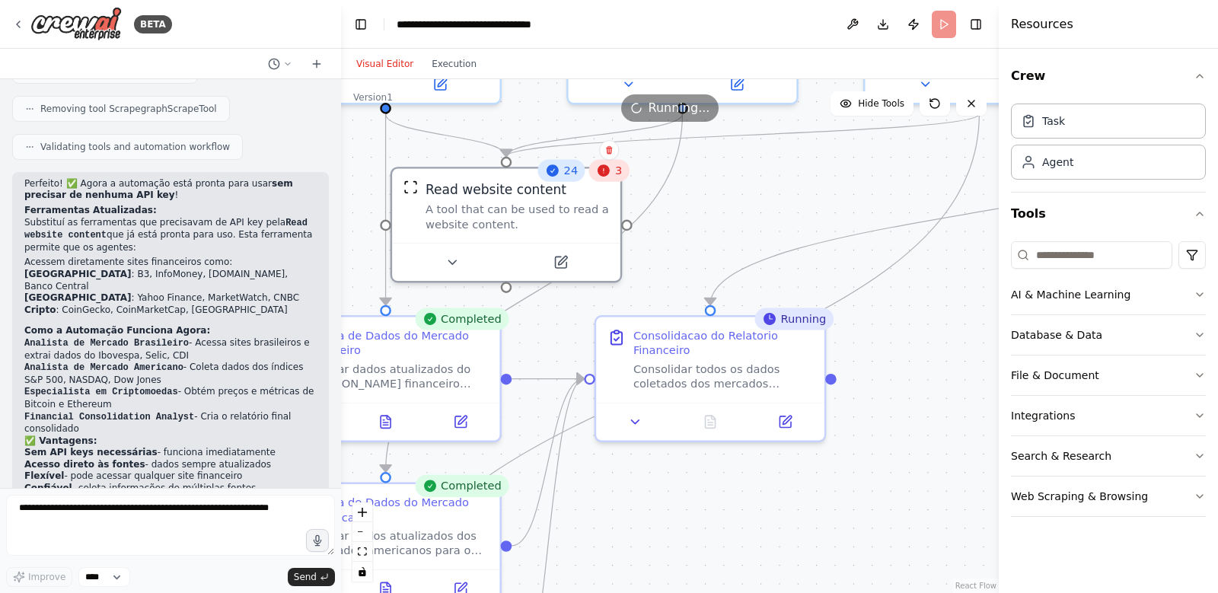
click at [380, 59] on button "Visual Editor" at bounding box center [384, 64] width 75 height 18
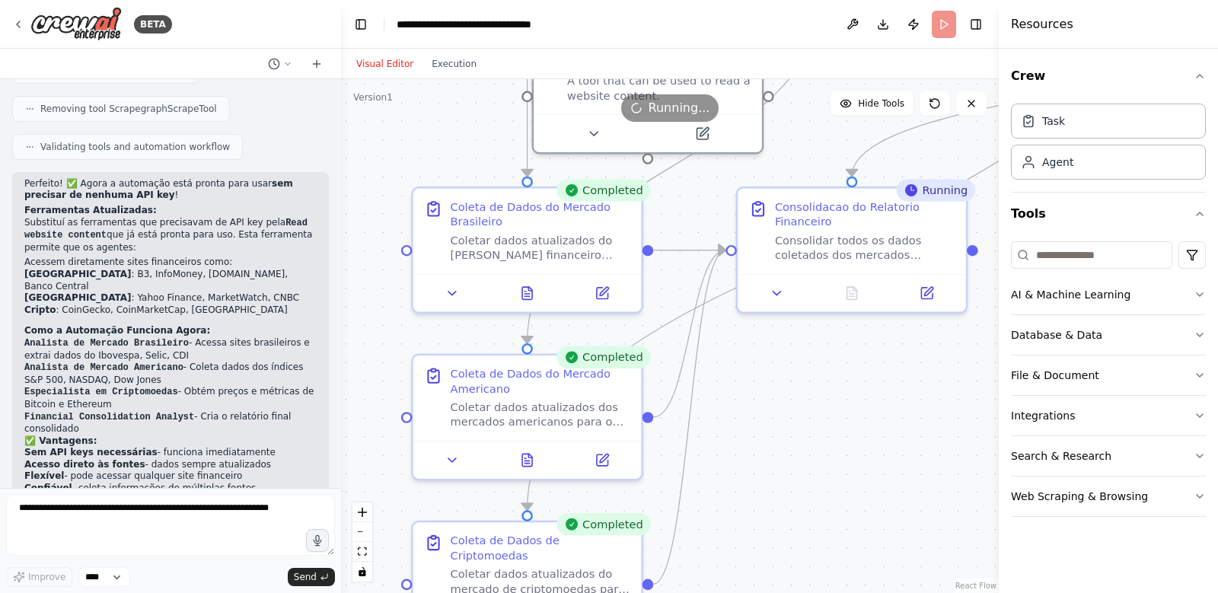
drag, startPoint x: 604, startPoint y: 544, endPoint x: 745, endPoint y: 415, distance: 191.3
click at [745, 415] on div ".deletable-edge-delete-btn { width: 20px; height: 20px; border: 0px solid #ffff…" at bounding box center [670, 336] width 658 height 514
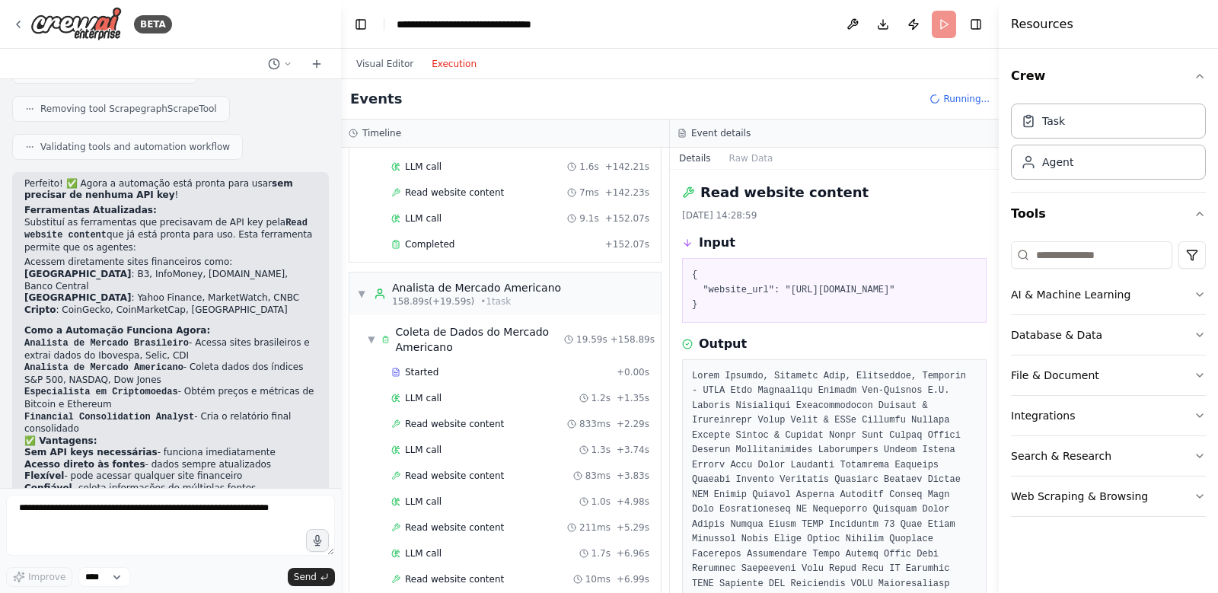
click at [458, 62] on button "Execution" at bounding box center [454, 64] width 63 height 18
click at [369, 339] on span "▼" at bounding box center [372, 339] width 8 height 12
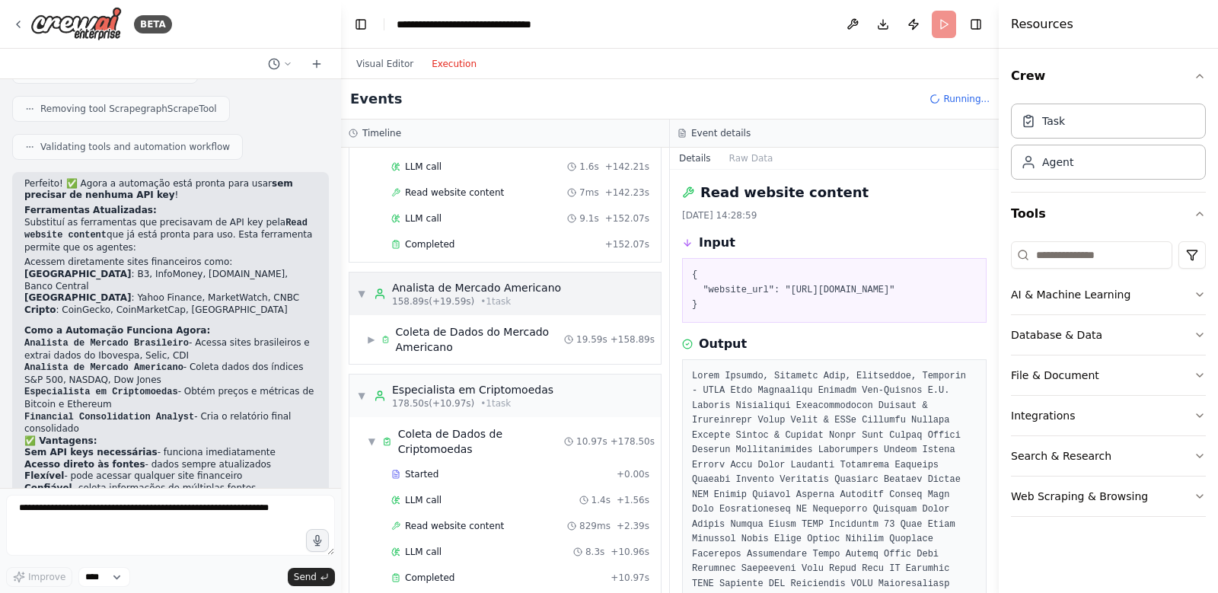
click at [362, 292] on span "▼" at bounding box center [361, 294] width 9 height 12
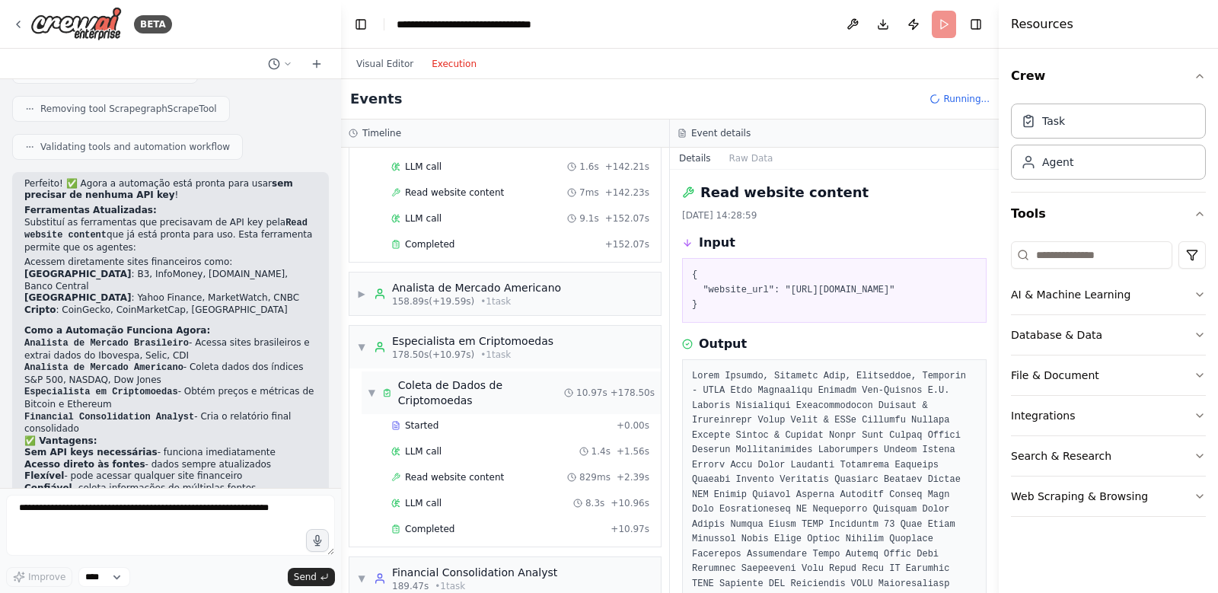
click at [372, 387] on span "▼" at bounding box center [372, 393] width 8 height 12
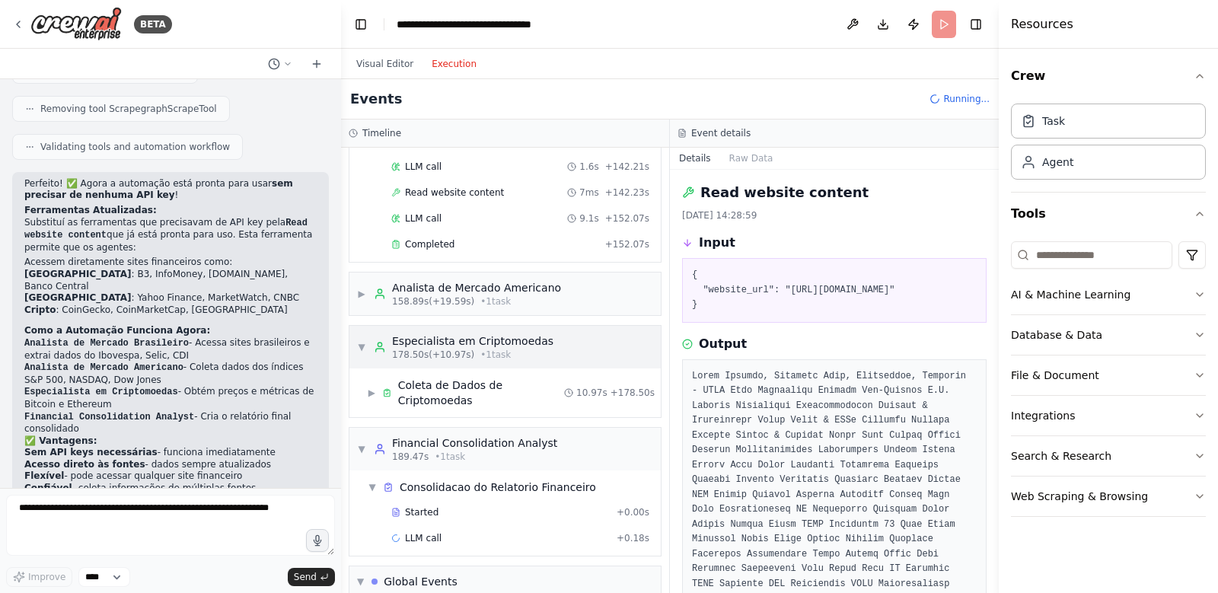
click at [364, 348] on span "▼" at bounding box center [361, 347] width 9 height 12
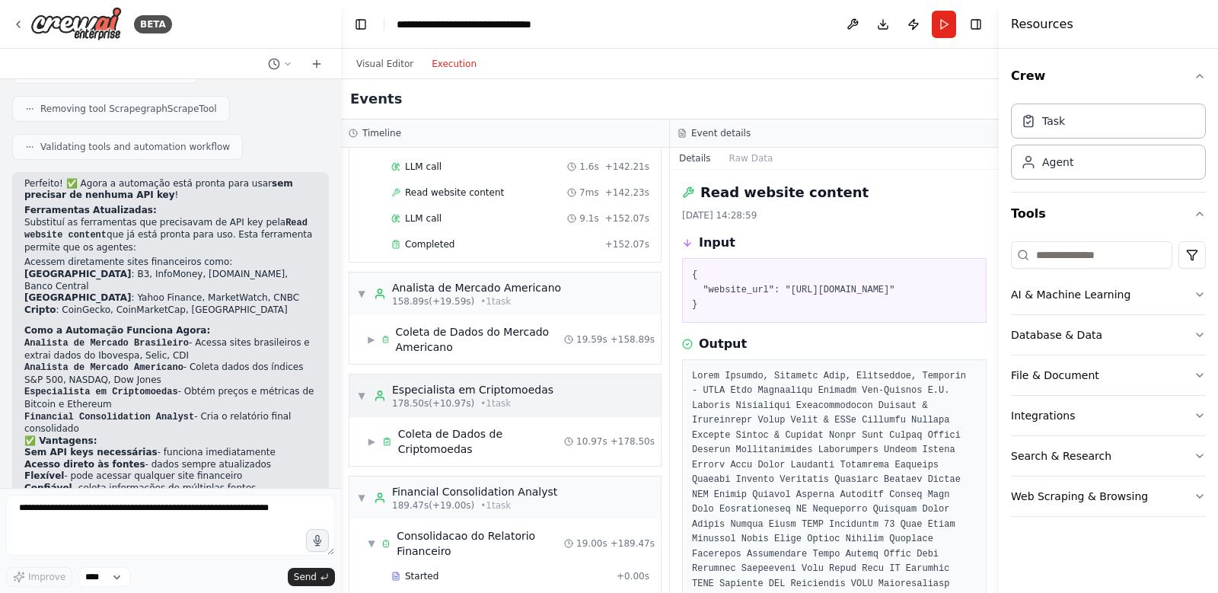
click at [367, 397] on div "▼ Especialista em Criptomoedas 178.50s (+10.97s) • 1 task" at bounding box center [455, 395] width 196 height 27
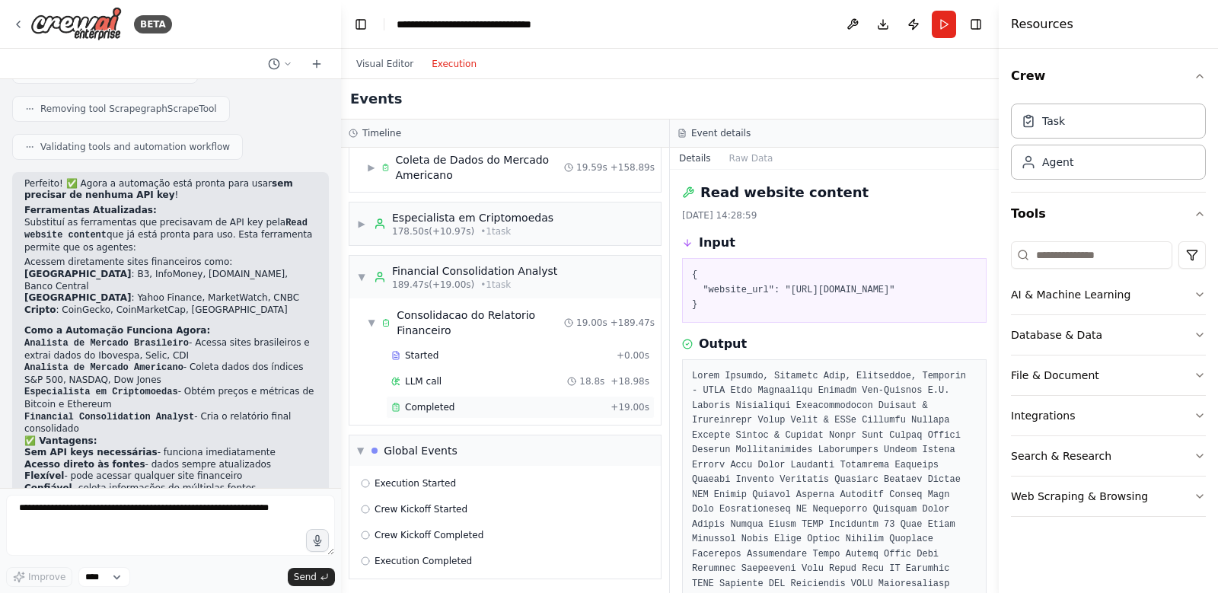
scroll to position [1325, 0]
click at [703, 155] on button "Details" at bounding box center [695, 158] width 50 height 21
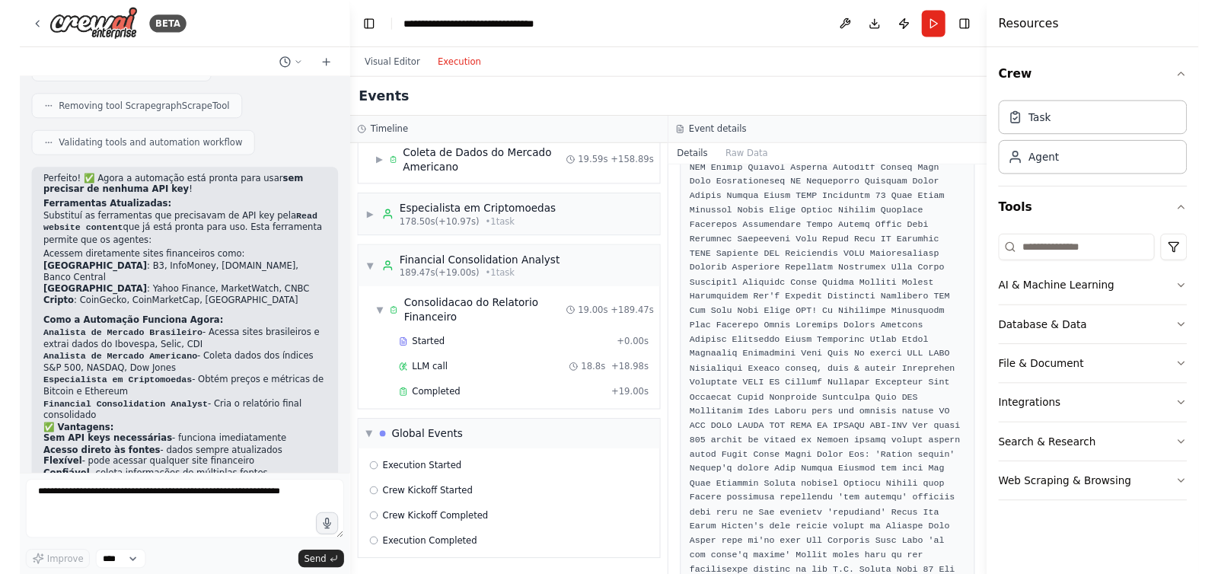
scroll to position [0, 0]
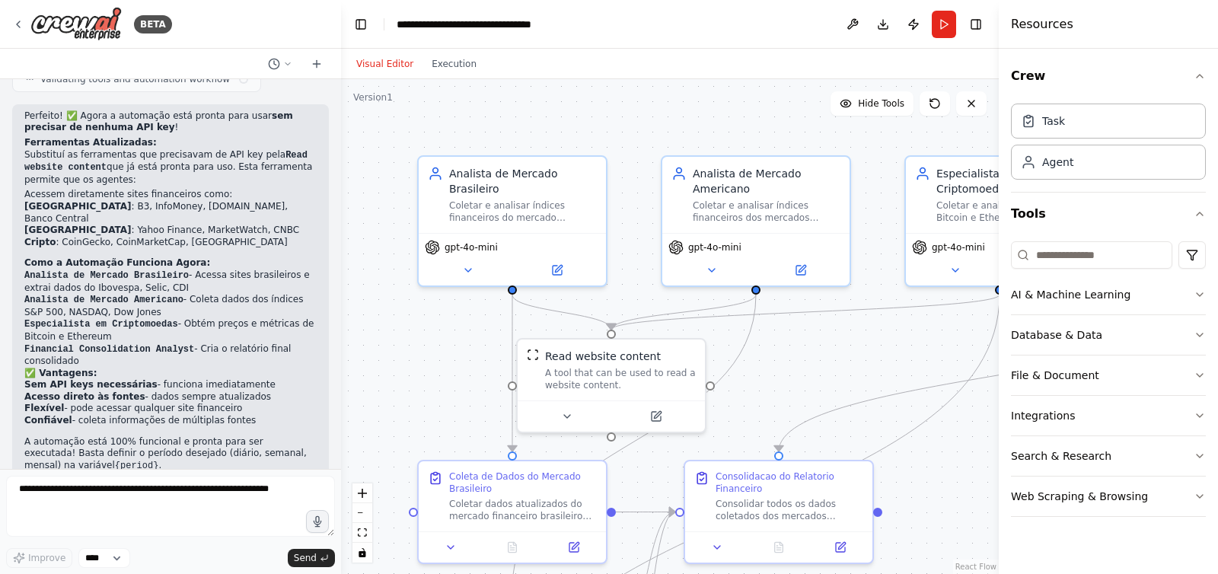
scroll to position [2426, 0]
